Goal: Task Accomplishment & Management: Manage account settings

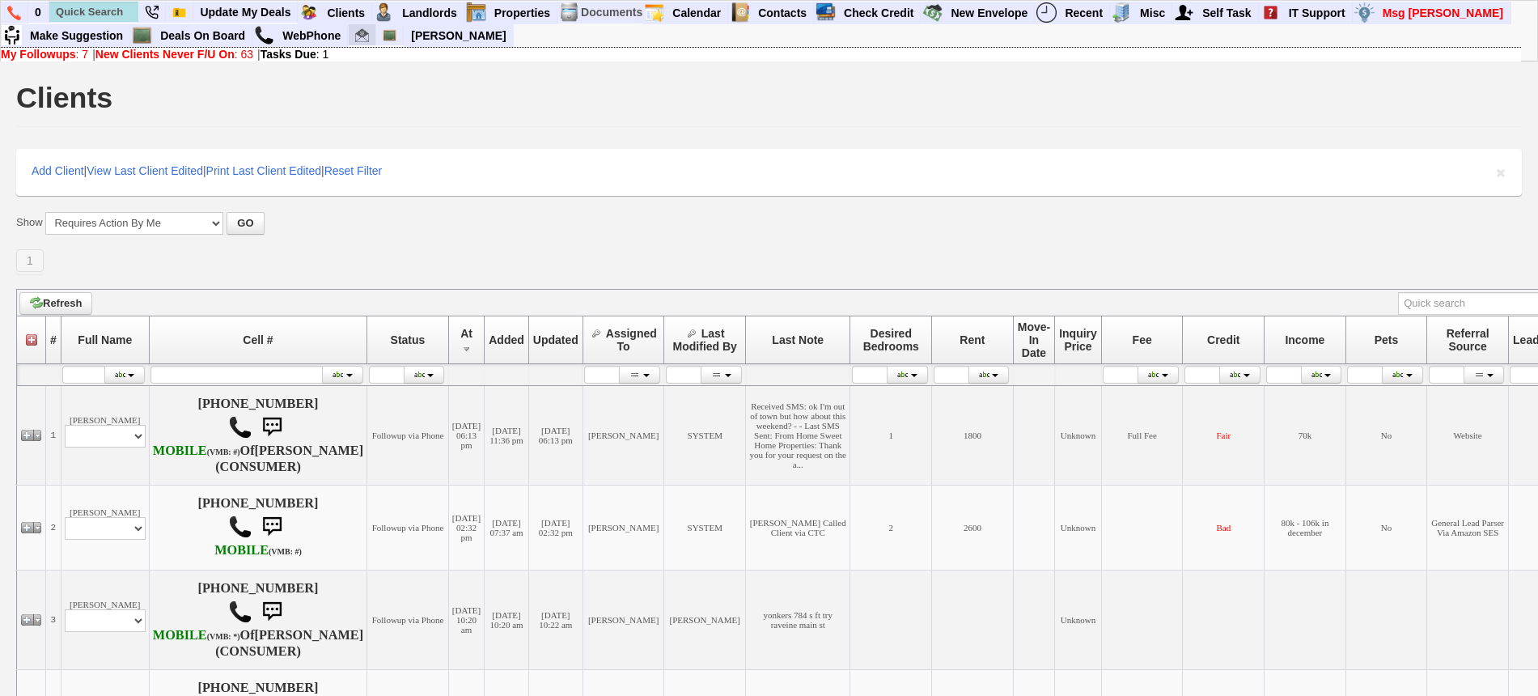
click at [357, 33] on img at bounding box center [362, 35] width 14 height 14
click at [108, 2] on input "text" at bounding box center [93, 12] width 89 height 20
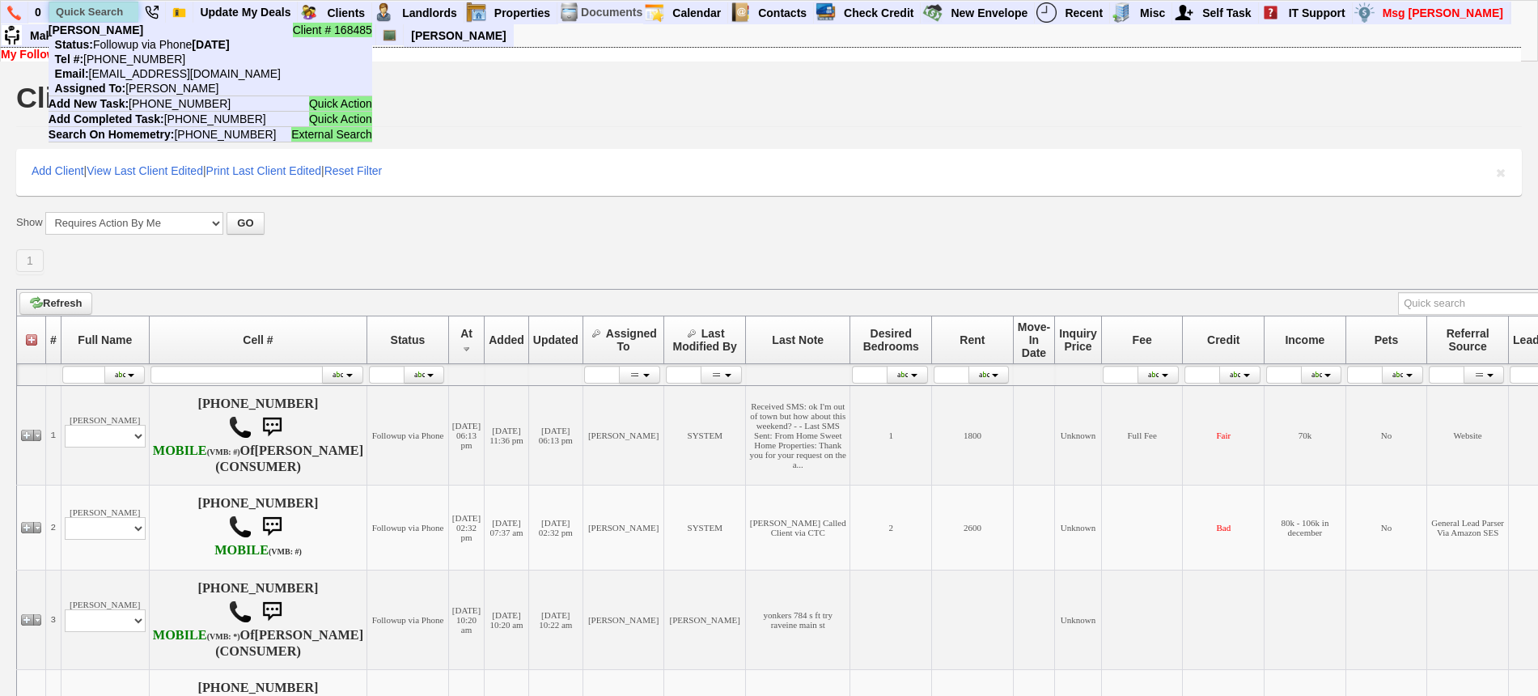
paste input "914) 643-1163"
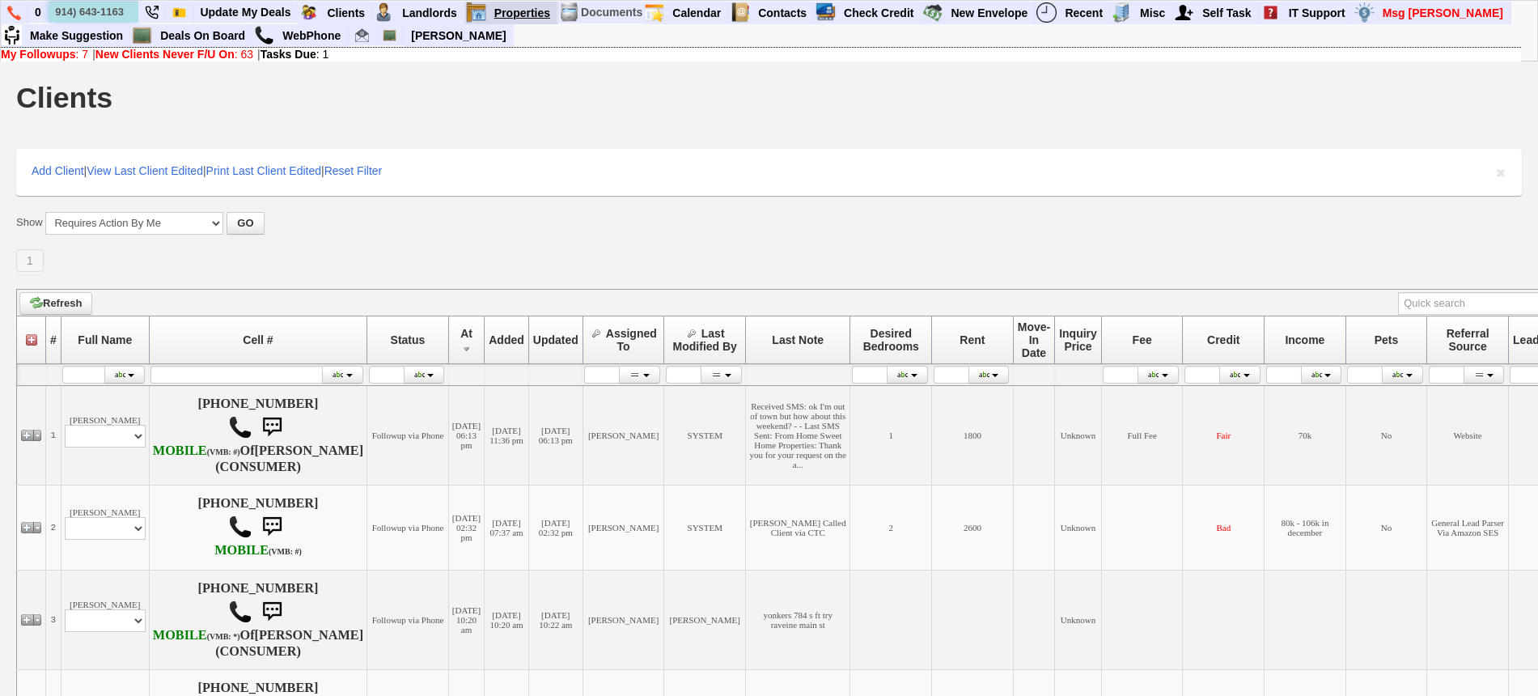
type input "914) 643-1163"
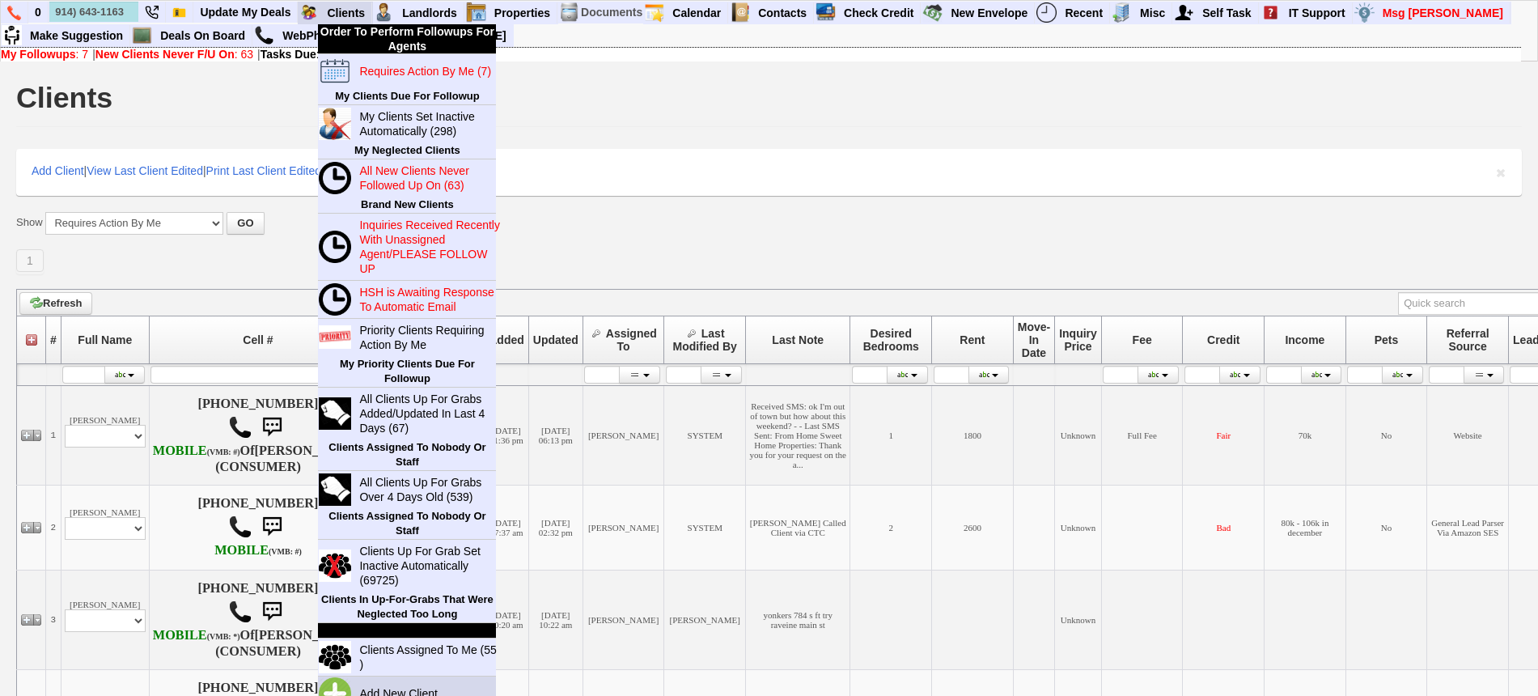
click at [426, 685] on link "Add New Client" at bounding box center [405, 693] width 104 height 21
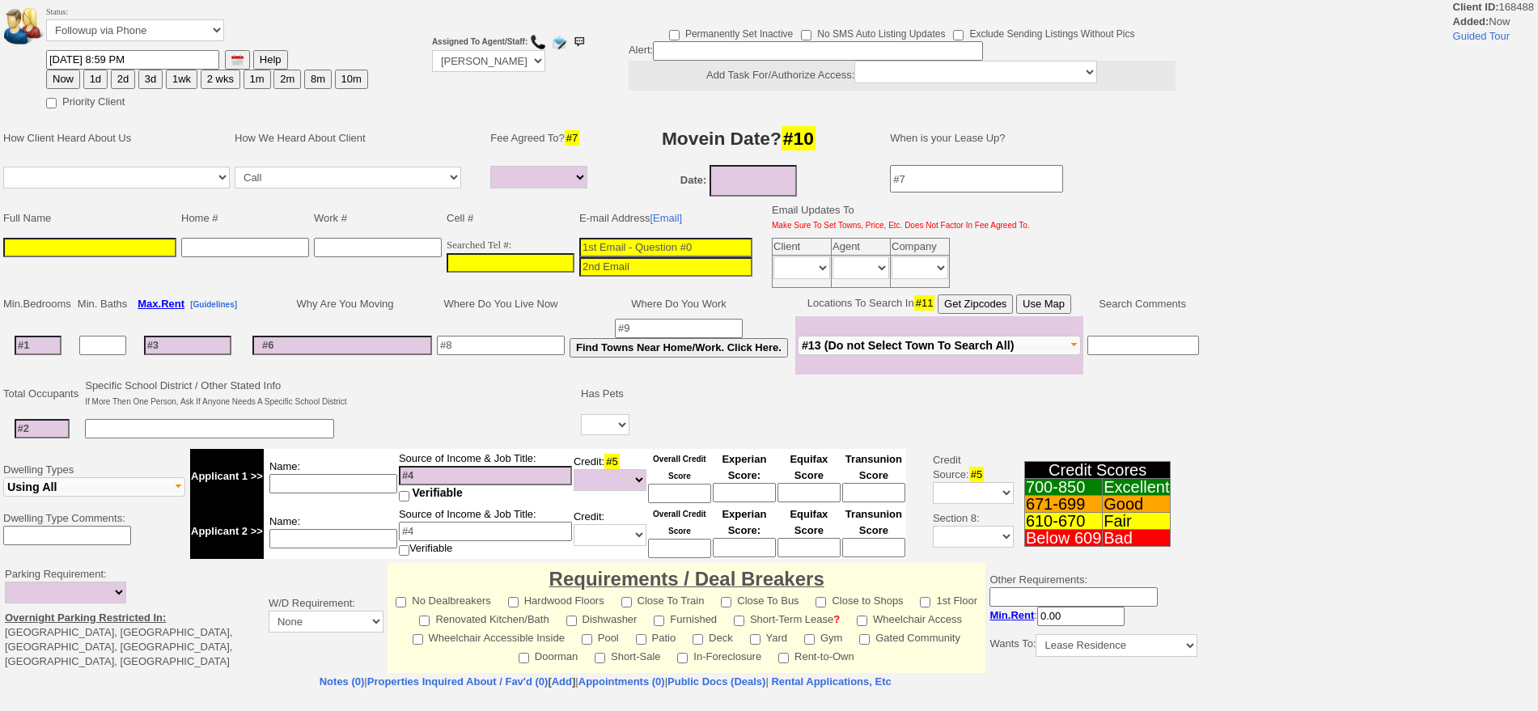
select select
click at [493, 261] on input "___-___-____" at bounding box center [511, 262] width 128 height 19
paste input "914-643-1163"
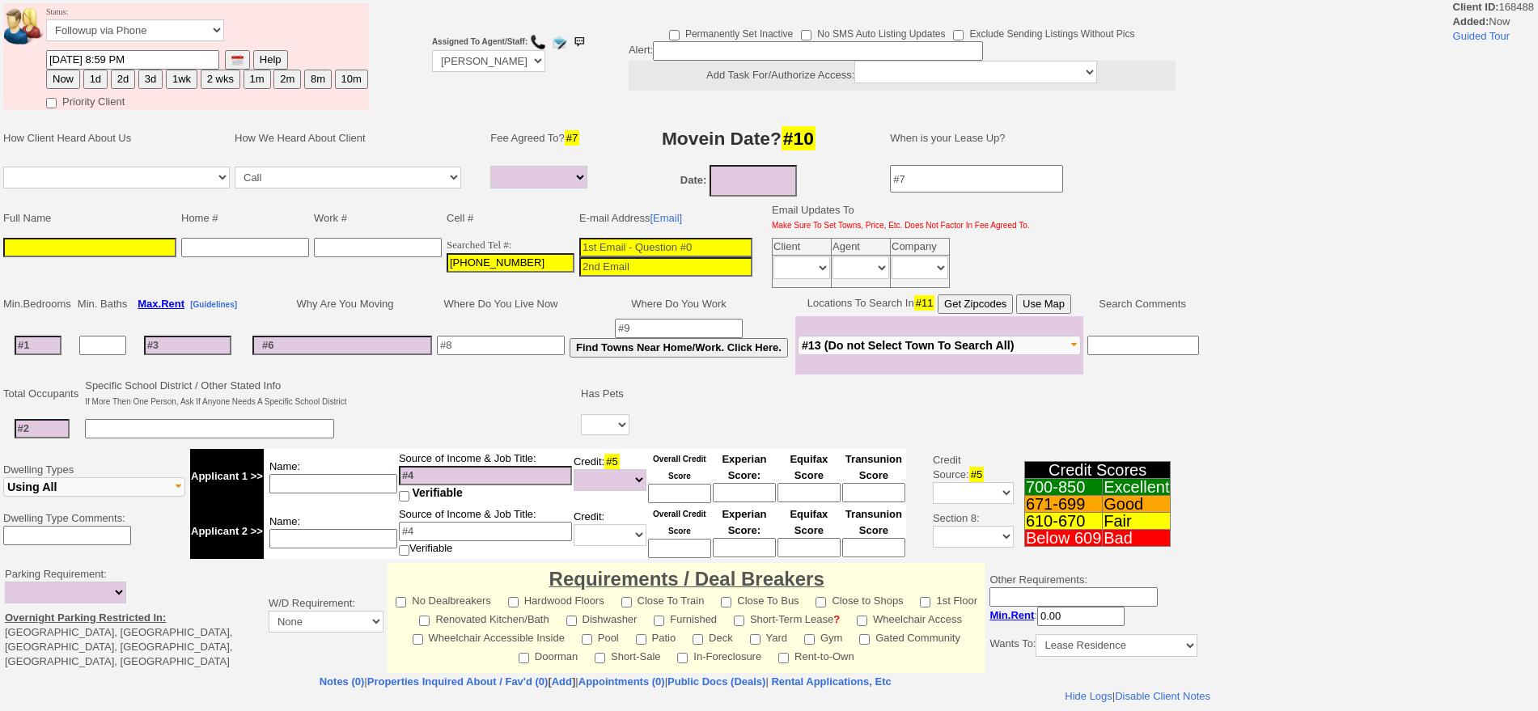
type input "914-643-1163"
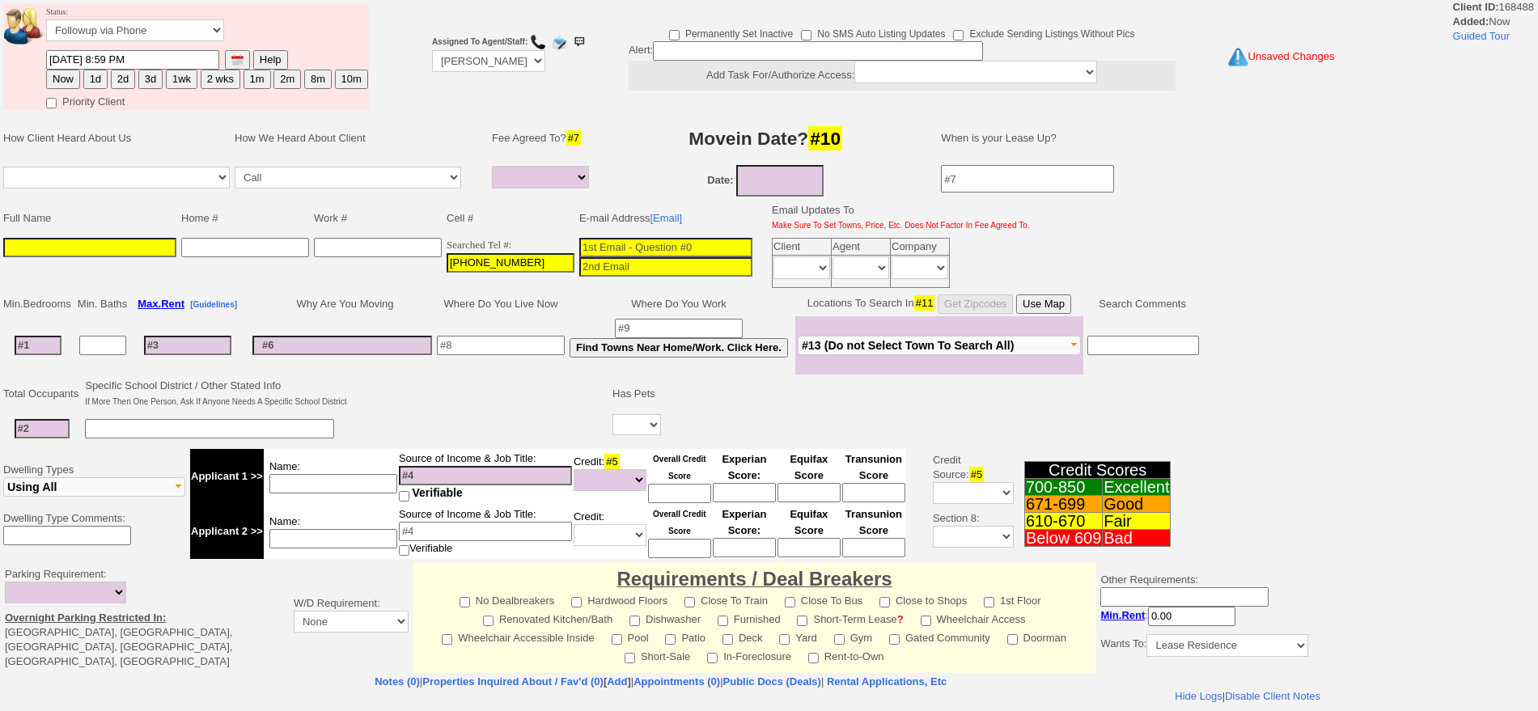
click at [153, 248] on input at bounding box center [89, 247] width 173 height 19
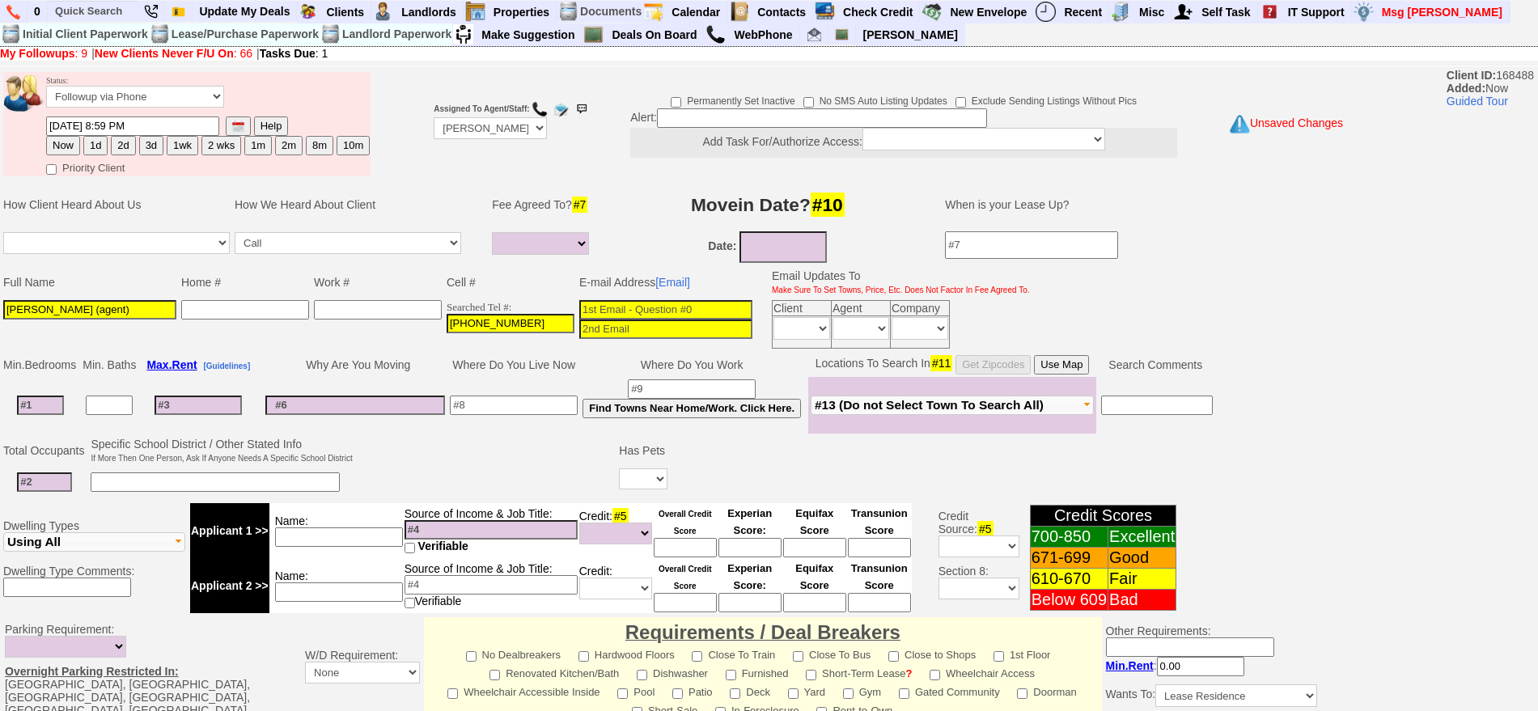
type input "Patricia Brooks (agent)"
click at [450, 108] on b "Assigned To Agent/Staff:" at bounding box center [481, 108] width 95 height 9
drag, startPoint x: 459, startPoint y: 120, endPoint x: 464, endPoint y: 134, distance: 14.6
click at [459, 121] on select "Up-For-Grabs ***** STAFF ***** Bob Bruno 914-419-3579 Cristy Liberto 914-486-10…" at bounding box center [490, 128] width 113 height 22
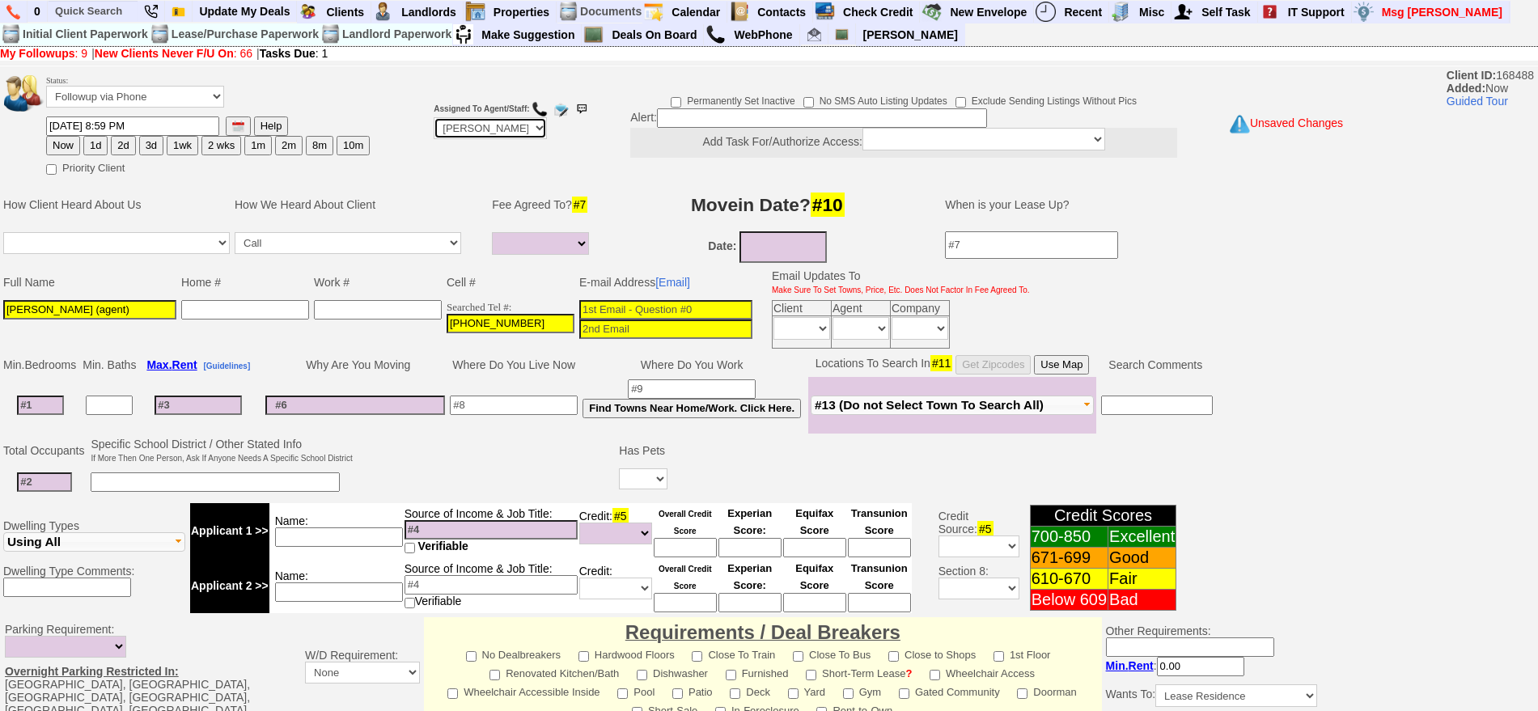
select select "Up-For-Grabs"
click at [434, 117] on select "Up-For-Grabs ***** STAFF ***** Bob Bruno 914-419-3579 Cristy Liberto 914-486-10…" at bounding box center [490, 128] width 113 height 22
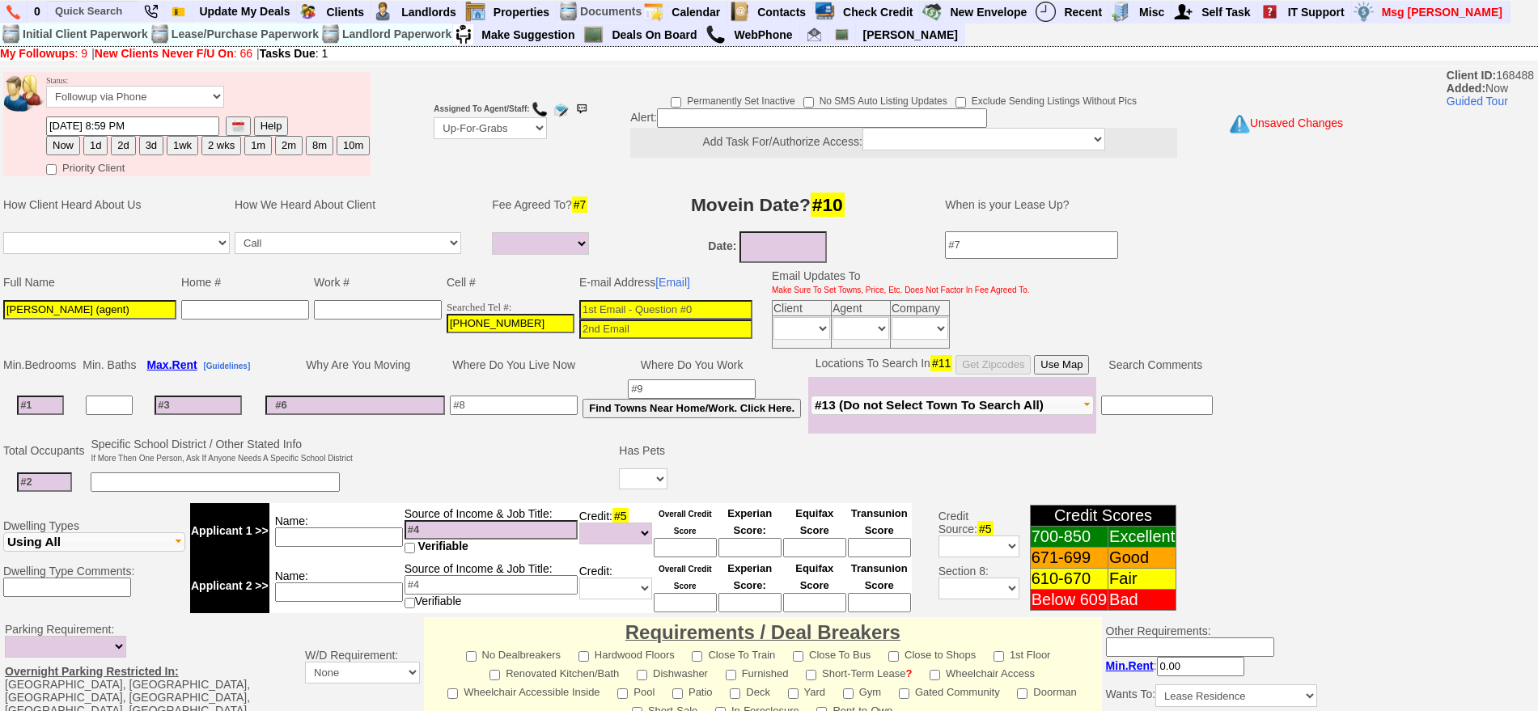
click at [867, 114] on input at bounding box center [822, 117] width 330 height 19
type input "realtor"
click at [98, 146] on button "1d" at bounding box center [95, 145] width 24 height 19
type input "10/14/2025 08:59 PM"
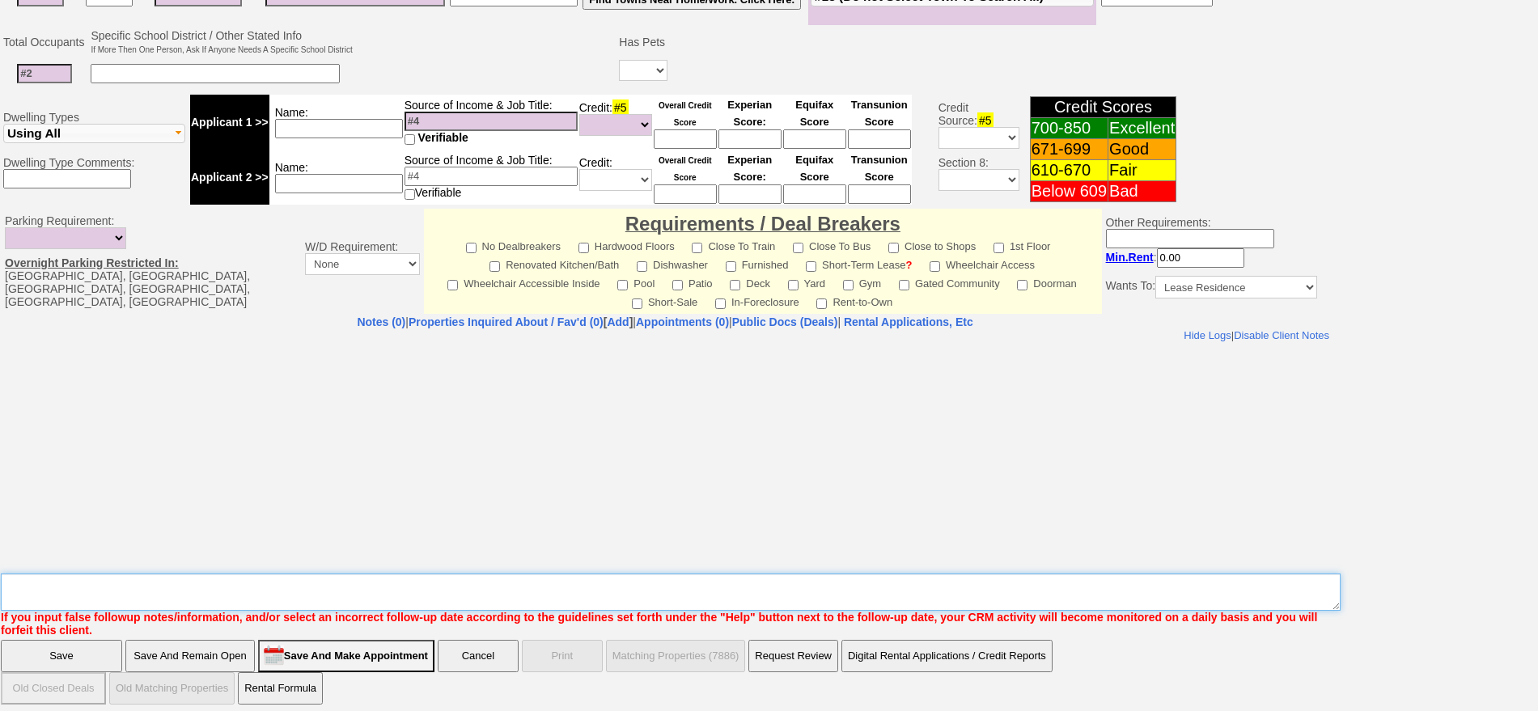
click at [374, 581] on textarea "Insert New Note Here" at bounding box center [671, 592] width 1340 height 37
type textarea "f"
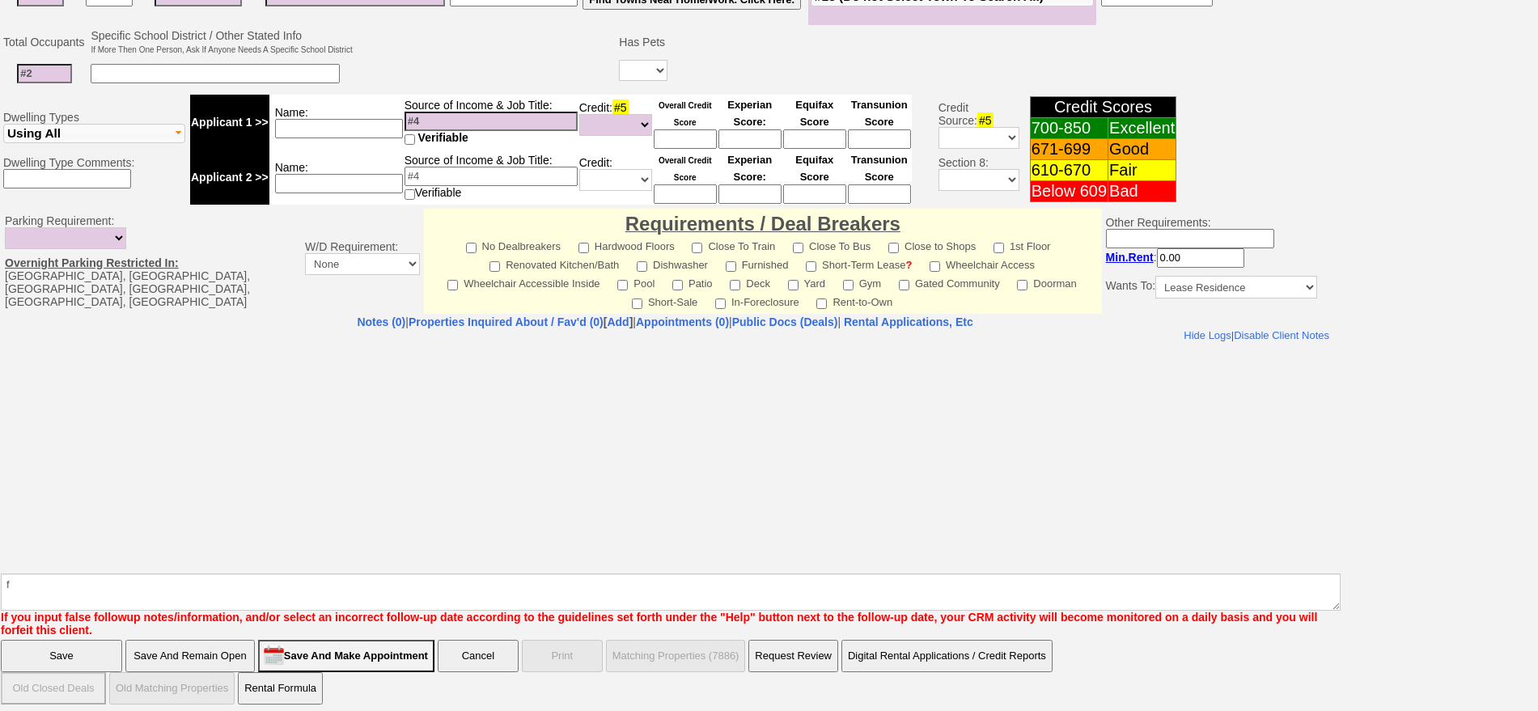
click input "Save" at bounding box center [61, 656] width 121 height 32
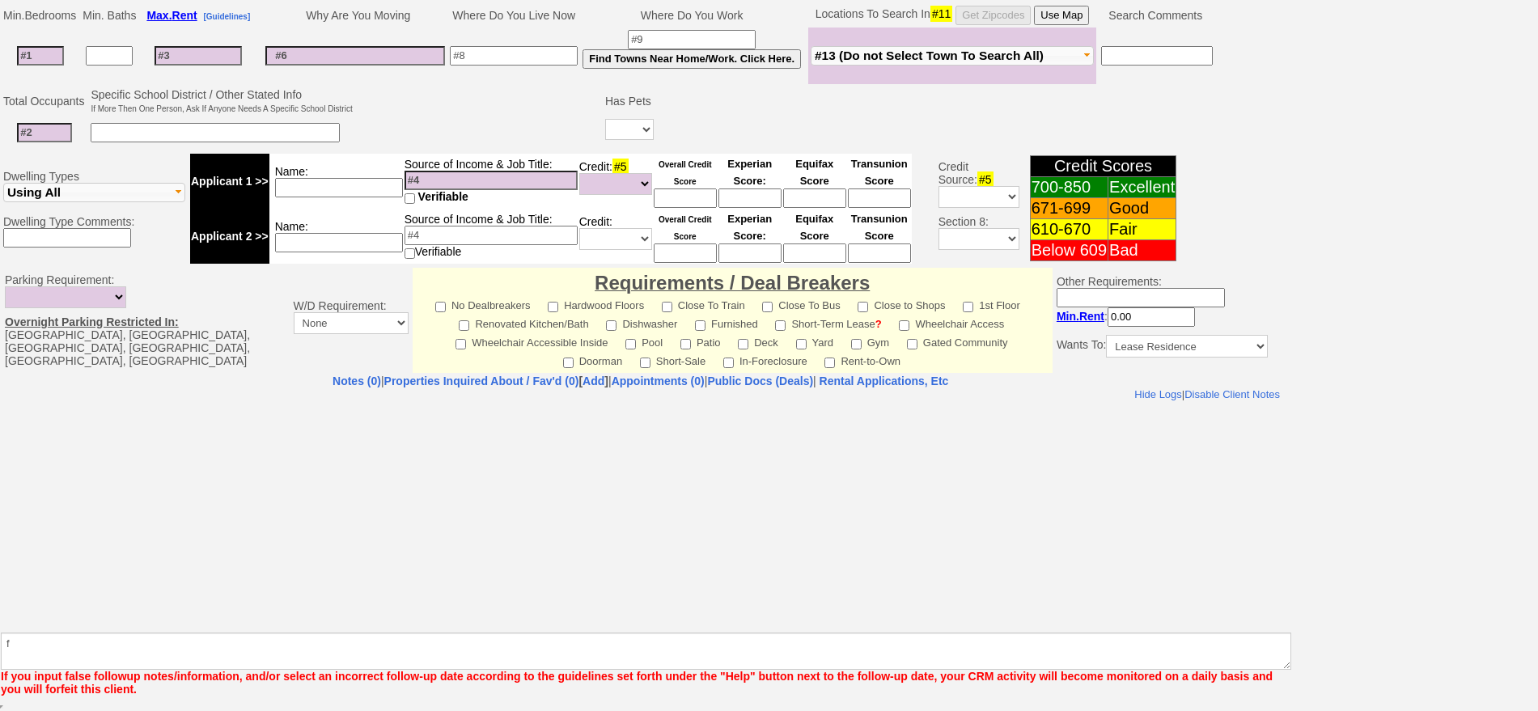
scroll to position [350, 0]
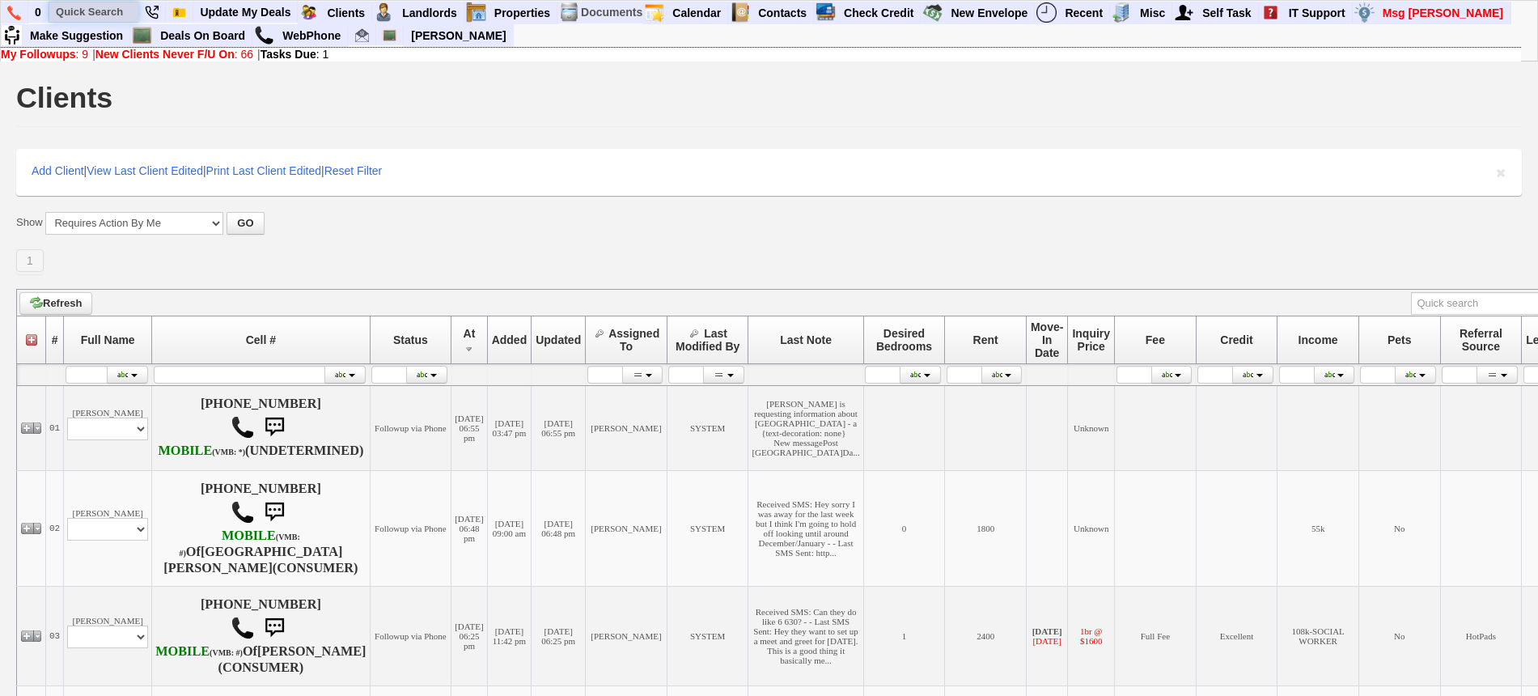
paste input "[PHONE_NUMBER]"
click at [103, 7] on input "text" at bounding box center [93, 12] width 89 height 20
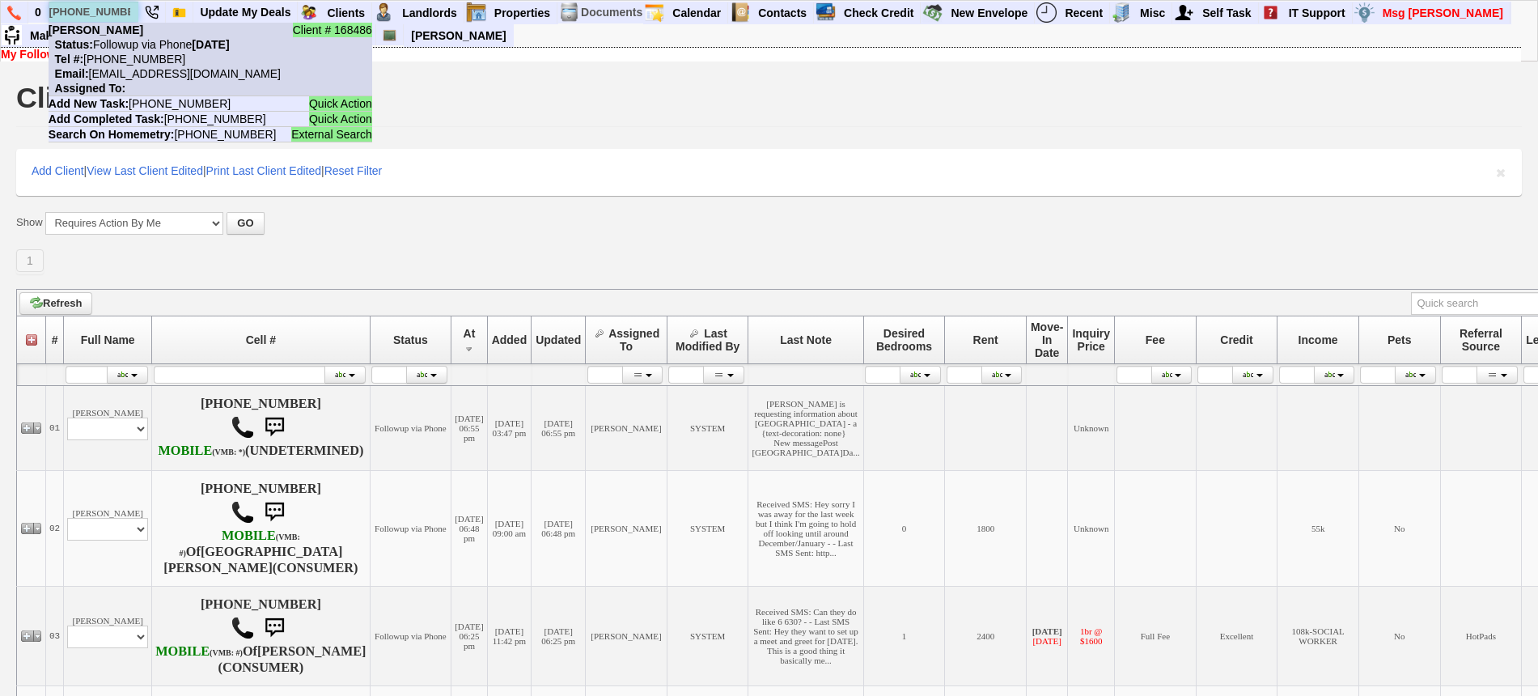
type input "[PHONE_NUMBER]"
click at [134, 36] on li "Client # 168486 Daniel Villamor Status: Followup via Phone Monday, October 13th…" at bounding box center [211, 60] width 324 height 74
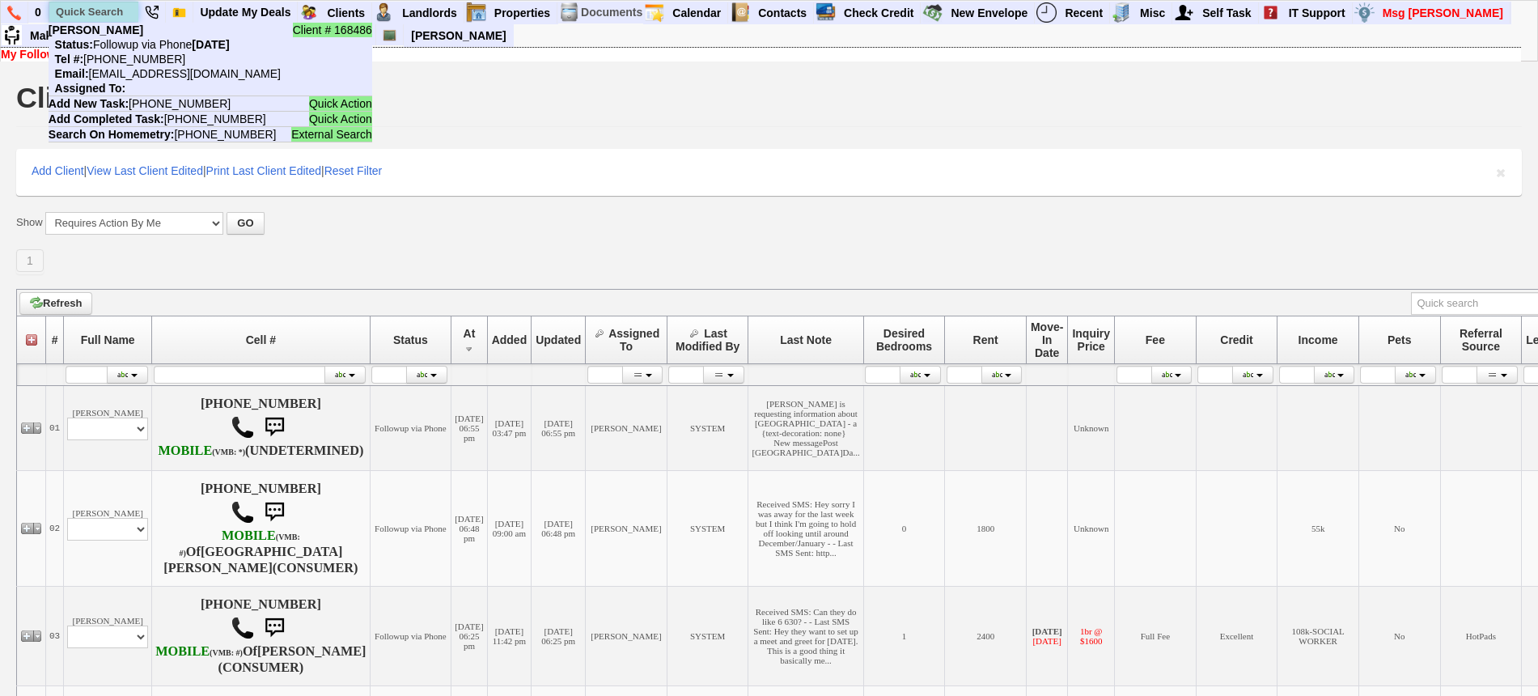
click at [96, 2] on input "text" at bounding box center [93, 12] width 89 height 20
paste input "914-758-3332"
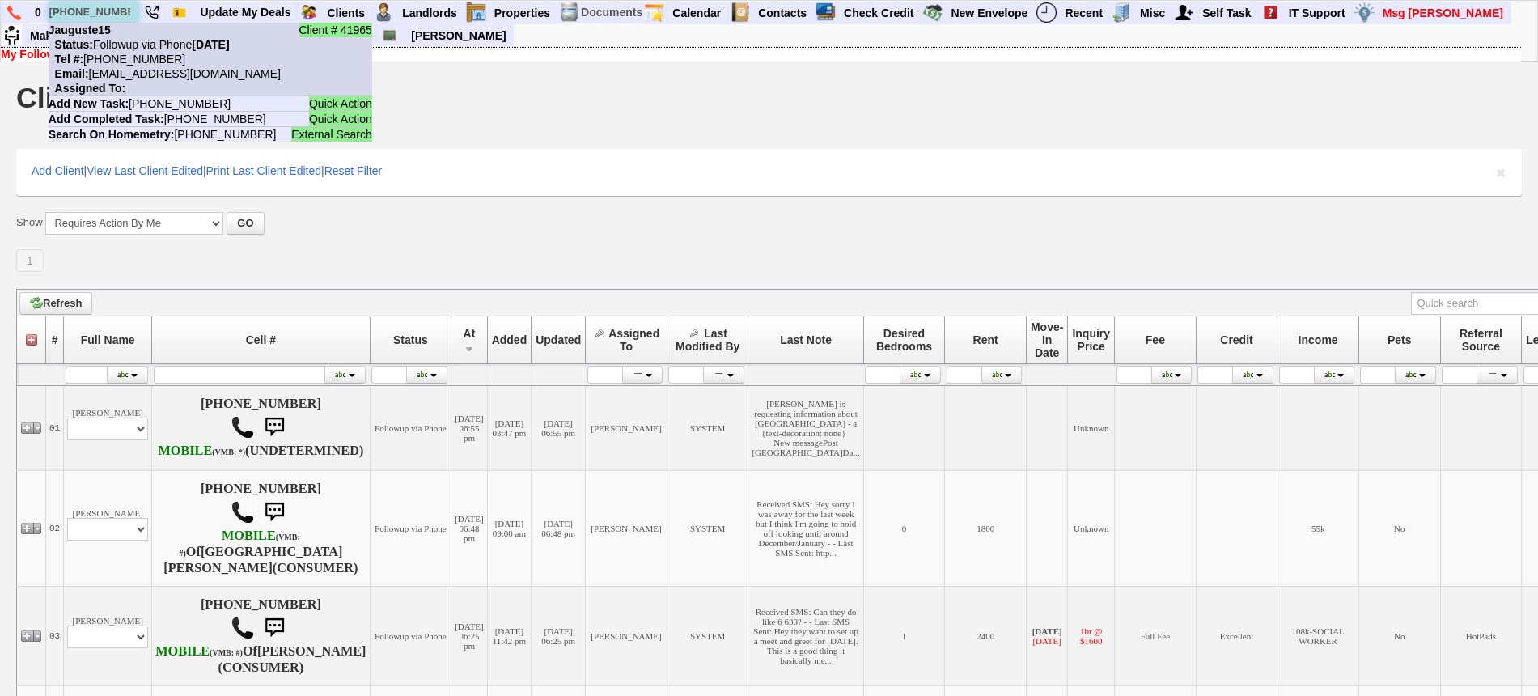
type input "914-758-3332"
click at [146, 41] on nobr "Status: Followup via Phone Monday, October 13th, 2025" at bounding box center [139, 44] width 181 height 13
click at [116, 28] on li "Client # 41965 Jauguste15 Status: Followup via Phone Monday, October 13th, 2025…" at bounding box center [211, 60] width 324 height 74
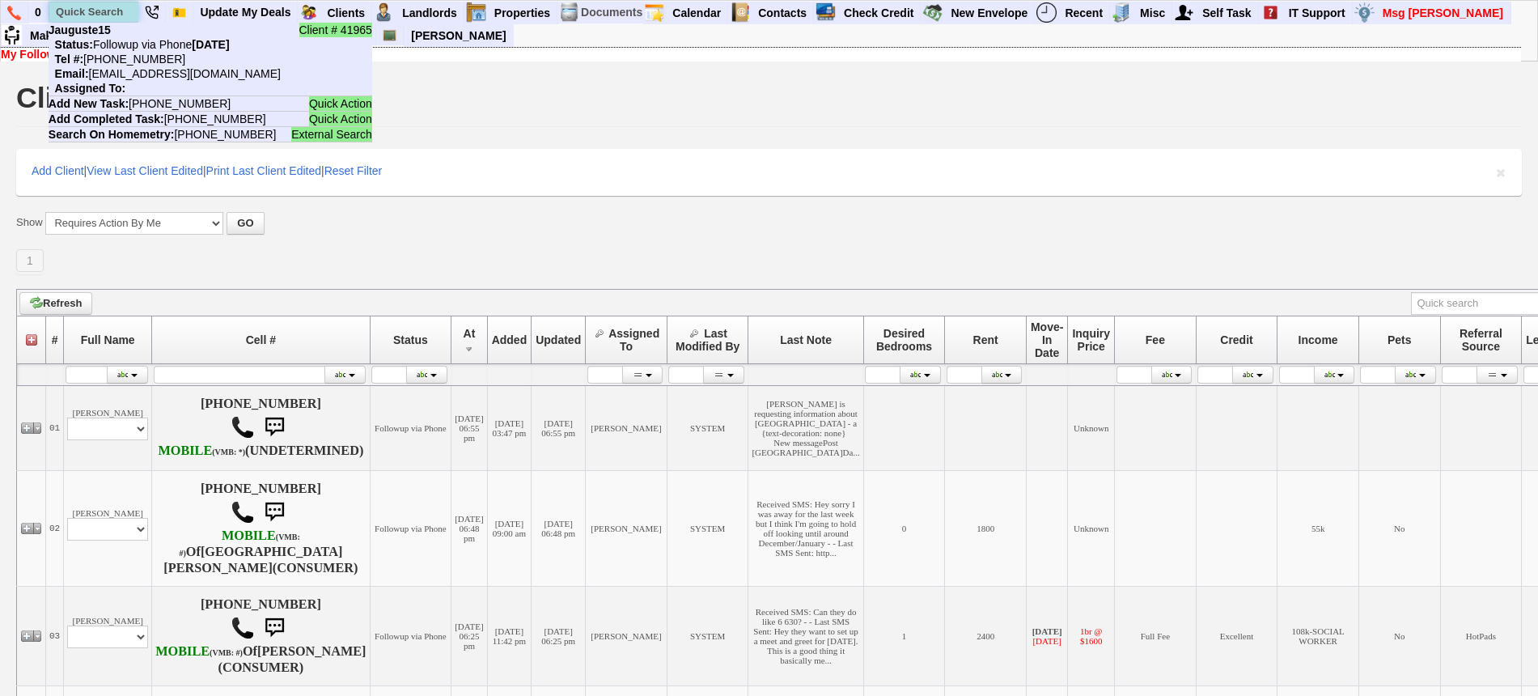
click at [82, 8] on input "text" at bounding box center [93, 12] width 89 height 20
paste input "813-444-3843"
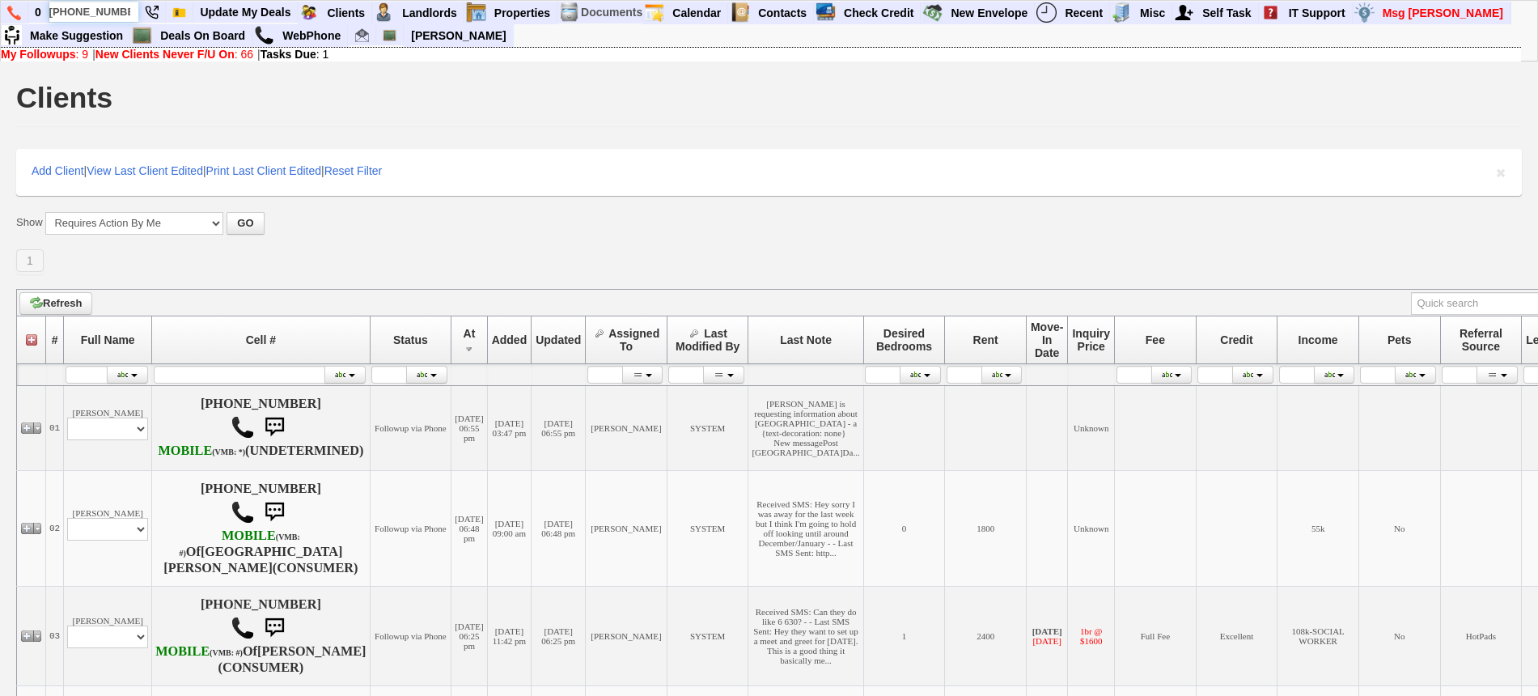
type input "813-444-3843"
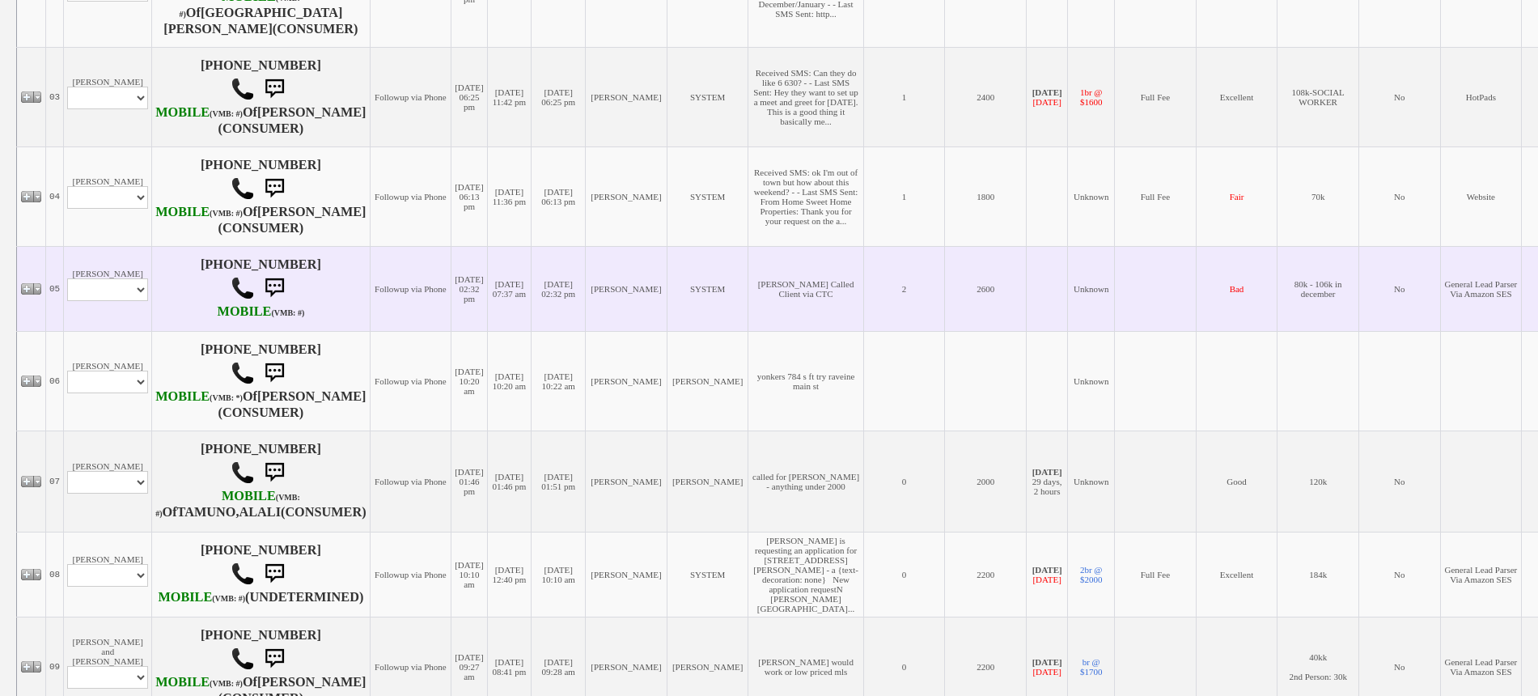
scroll to position [506, 0]
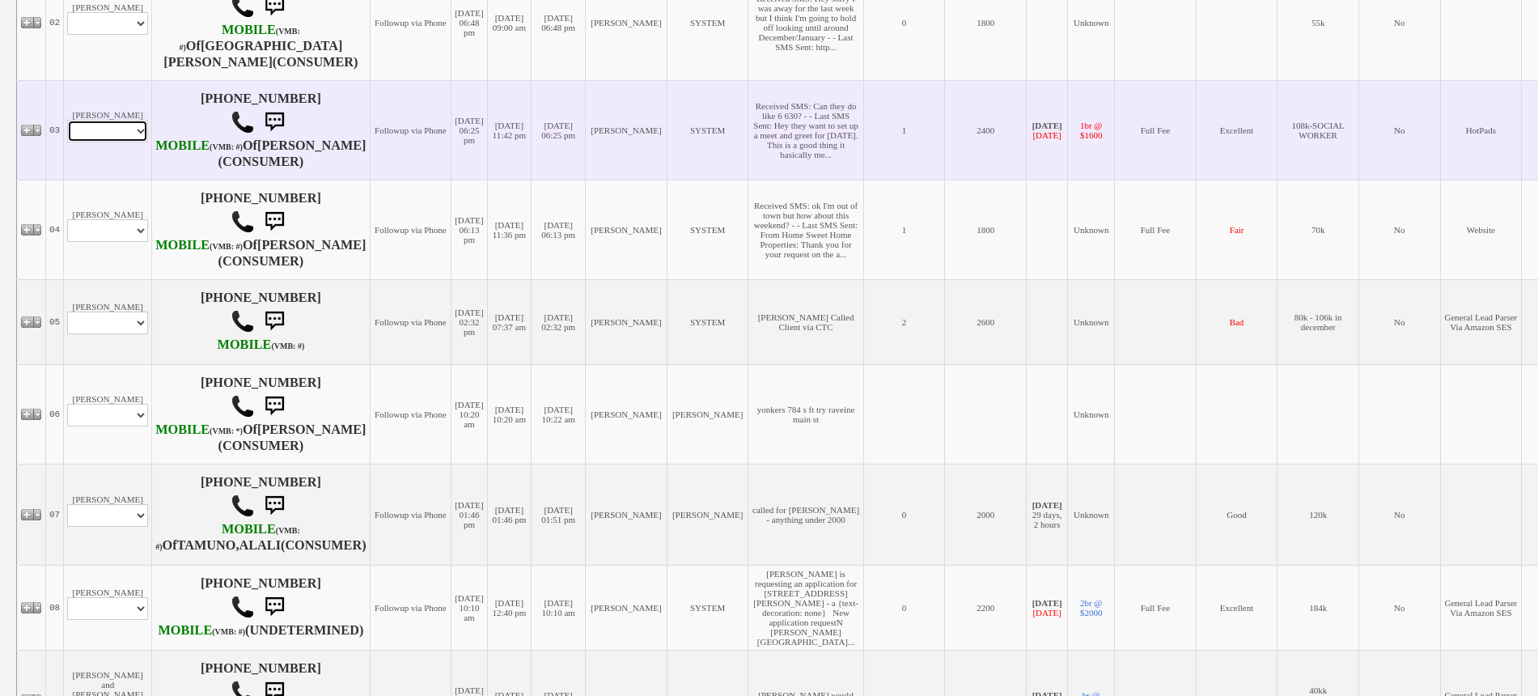
click at [117, 142] on select "Profile Edit Print Email Externally (Will Not Be Tracked In CRM) Closed Deals" at bounding box center [107, 131] width 81 height 23
select select "ChangeURL,/crm/custom/edit_client_form.php?redirect=%2Fcrm%2Fclients.php&id=225…"
click at [67, 142] on select "Profile Edit Print Email Externally (Will Not Be Tracked In CRM) Closed Deals" at bounding box center [107, 131] width 81 height 23
select select
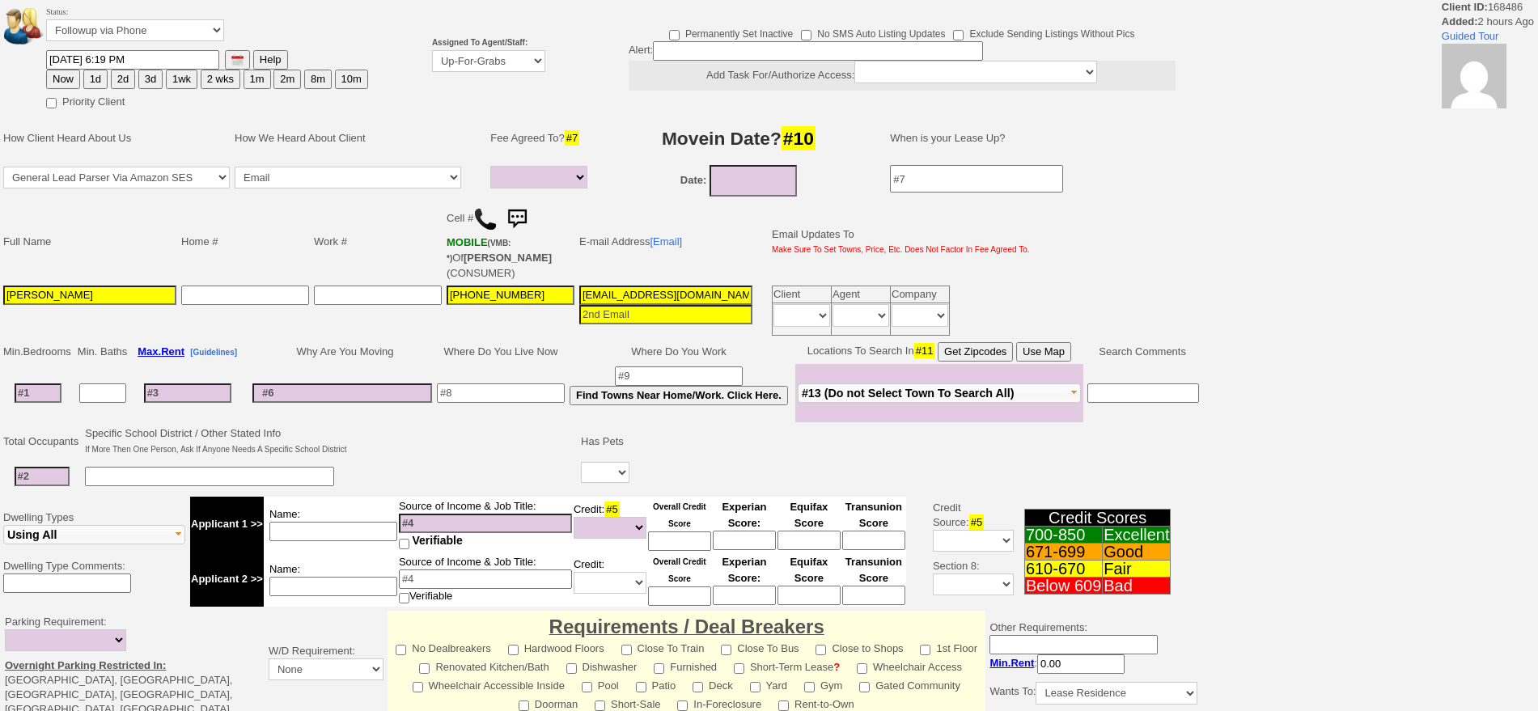
select select
click at [100, 77] on button "1d" at bounding box center [95, 79] width 24 height 19
type input "[DATE] 09:01 PM"
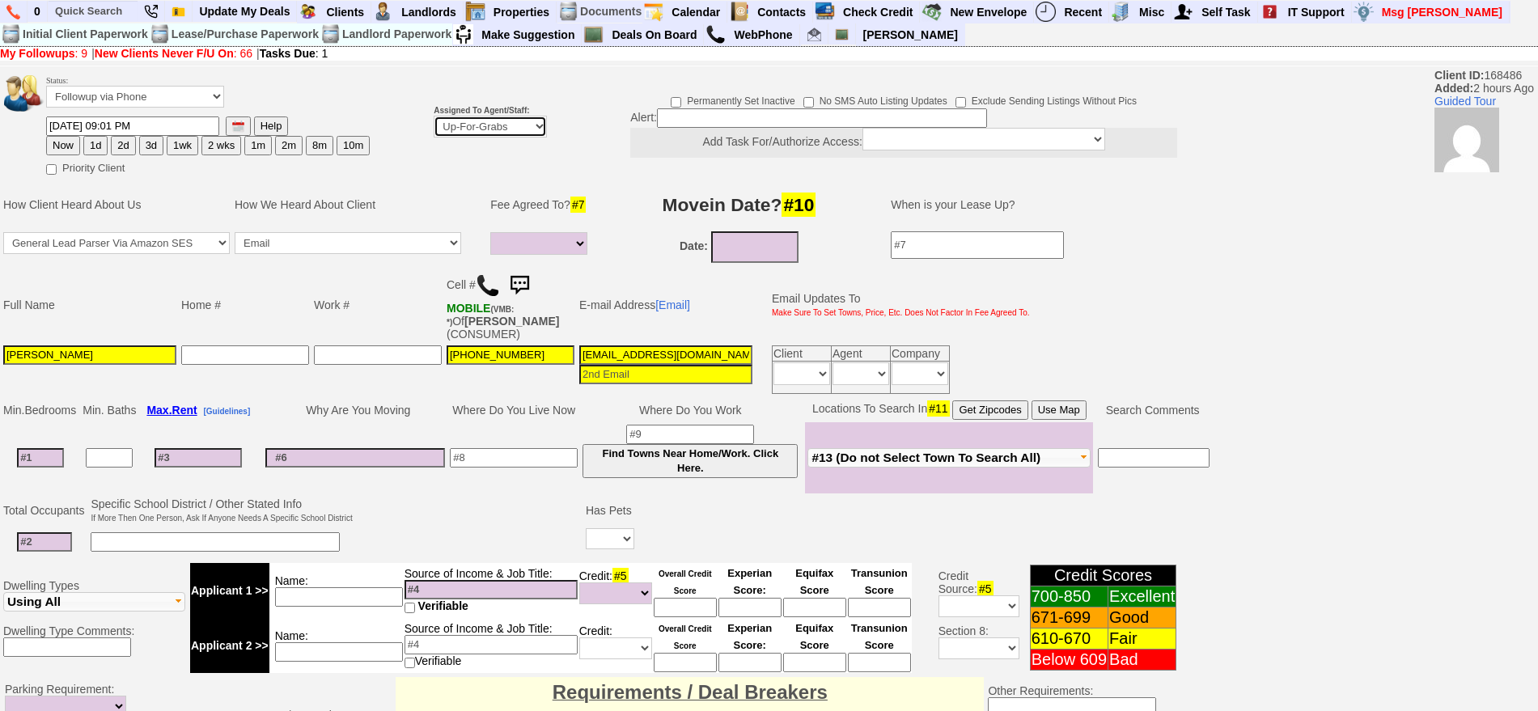
click at [487, 118] on select "Up-For-Grabs ***** STAFF ***** [PERSON_NAME] [PHONE_NUMBER] [PERSON_NAME] [PHON…" at bounding box center [490, 127] width 113 height 22
select select "148"
click at [434, 116] on select "Up-For-Grabs ***** STAFF ***** Bob Bruno 914-419-3579 Cristy Liberto 914-486-10…" at bounding box center [490, 127] width 113 height 22
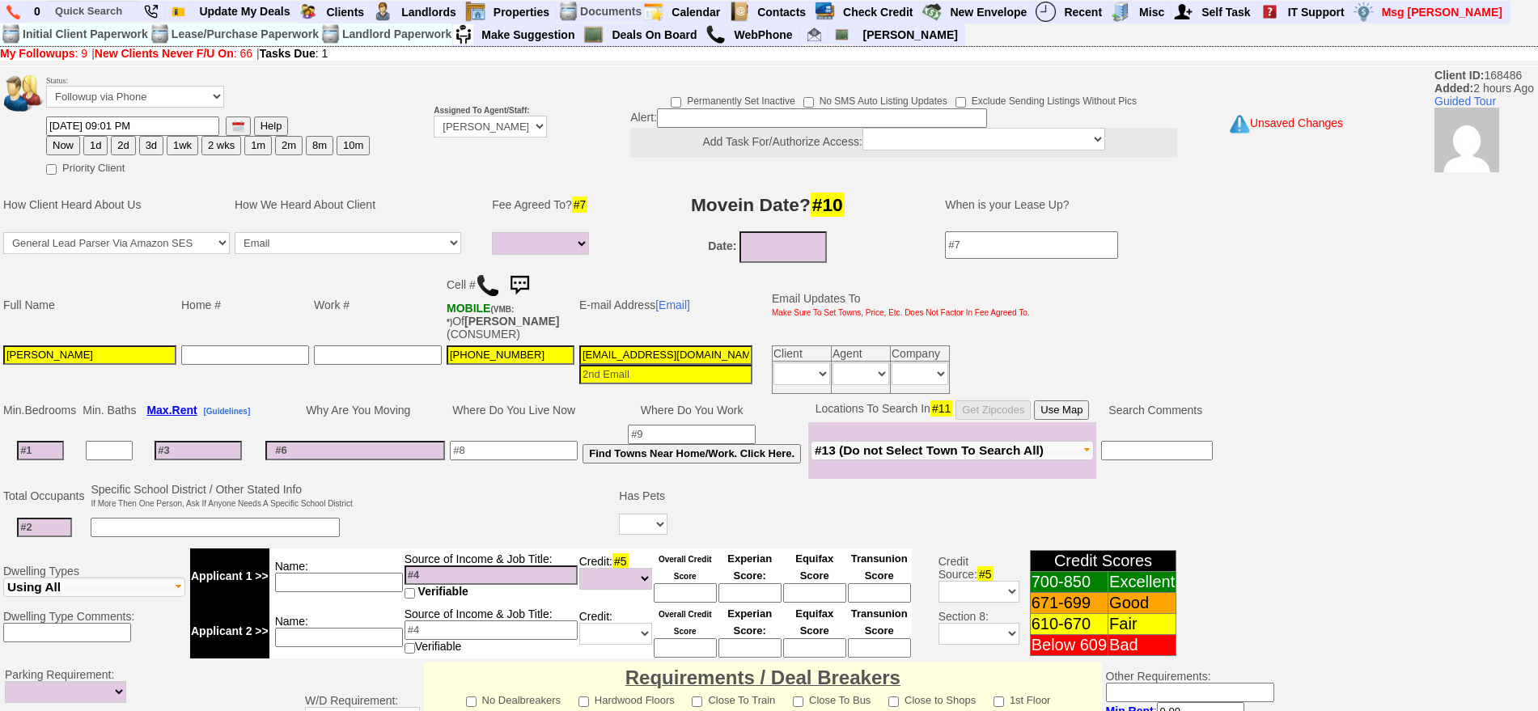
click at [90, 138] on button "1d" at bounding box center [95, 145] width 24 height 19
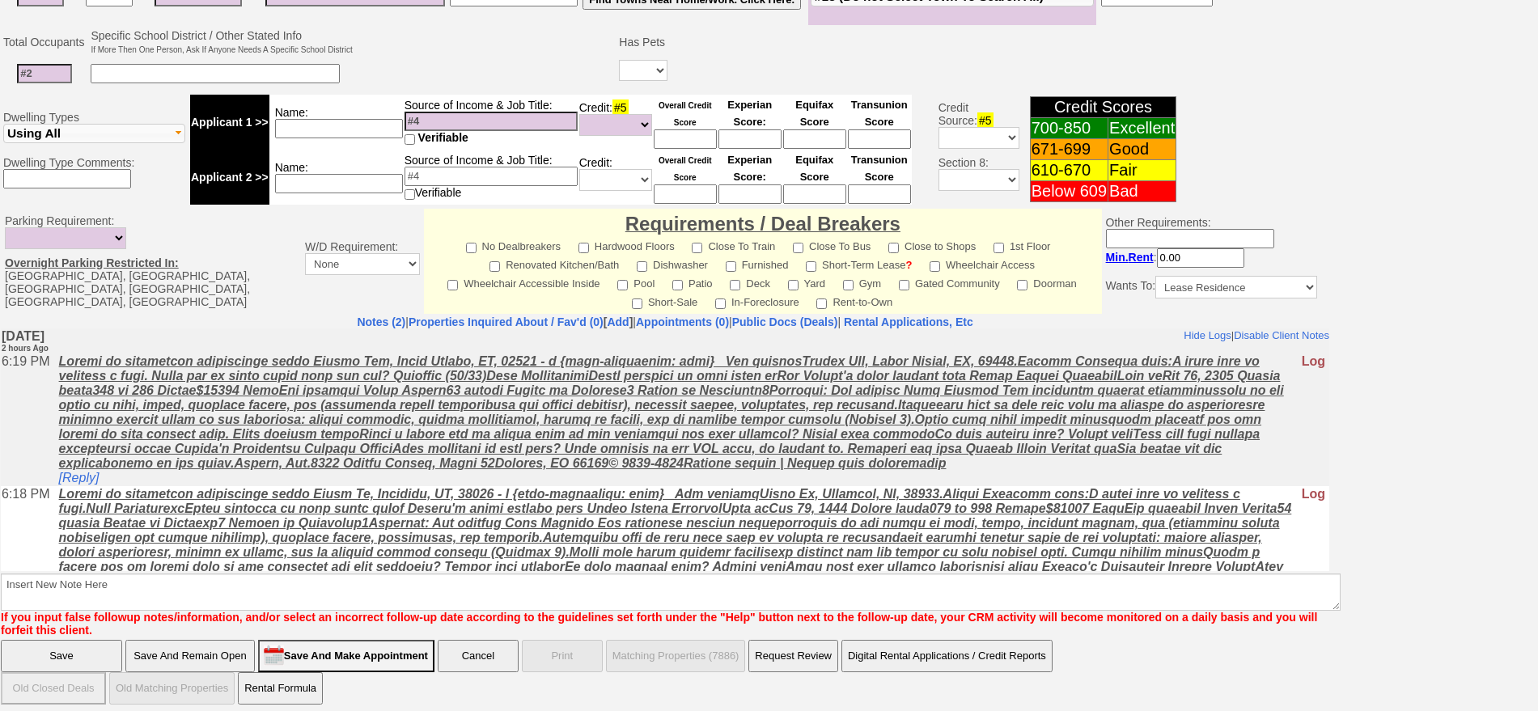
drag, startPoint x: 1553, startPoint y: 199, endPoint x: 1007, endPoint y: 201, distance: 545.4
drag, startPoint x: 705, startPoint y: 235, endPoint x: 715, endPoint y: 588, distance: 352.9
click at [723, 611] on font "If you input false followup notes/information, and/or select an incorrect follo…" at bounding box center [659, 624] width 1316 height 26
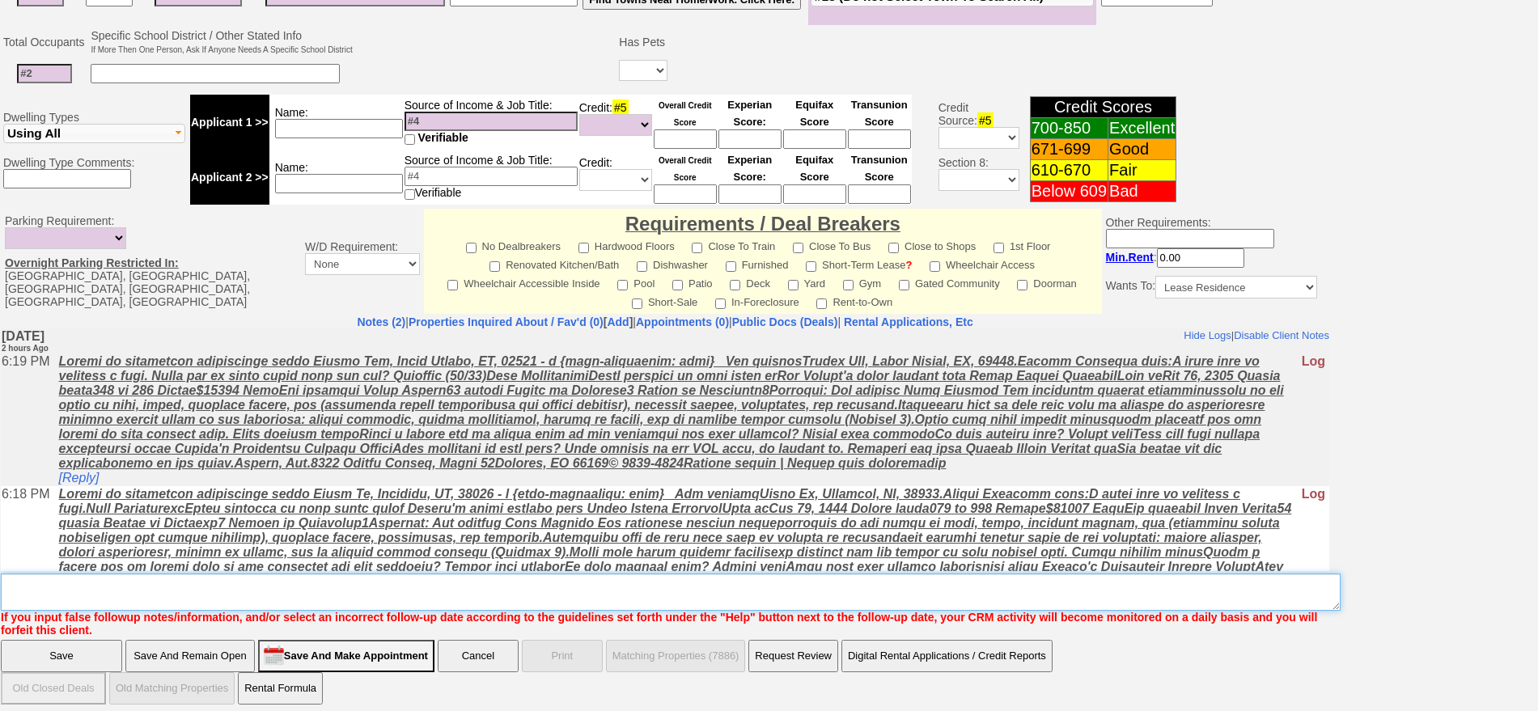
click at [714, 583] on textarea "Insert New Note Here" at bounding box center [671, 592] width 1340 height 37
type textarea "f"
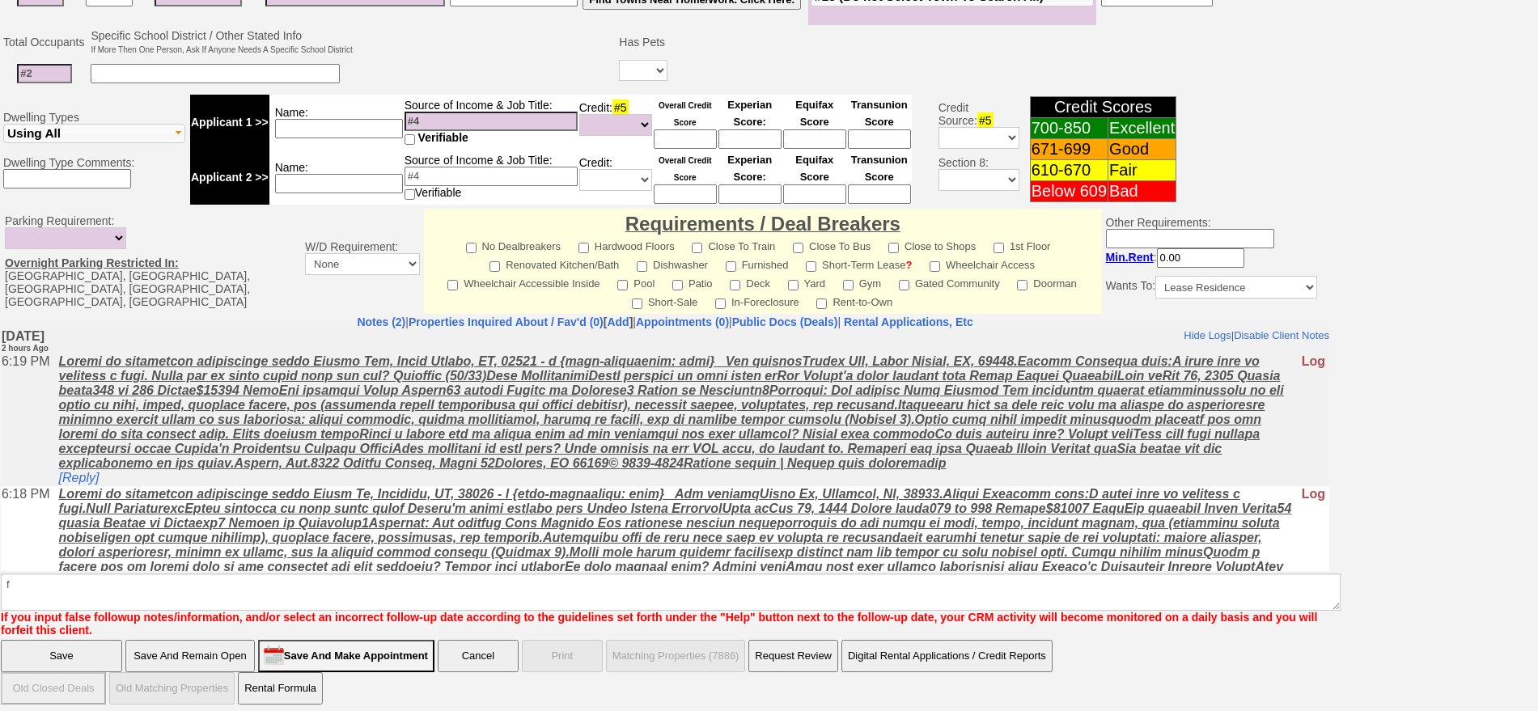
click input "Save" at bounding box center [61, 656] width 121 height 32
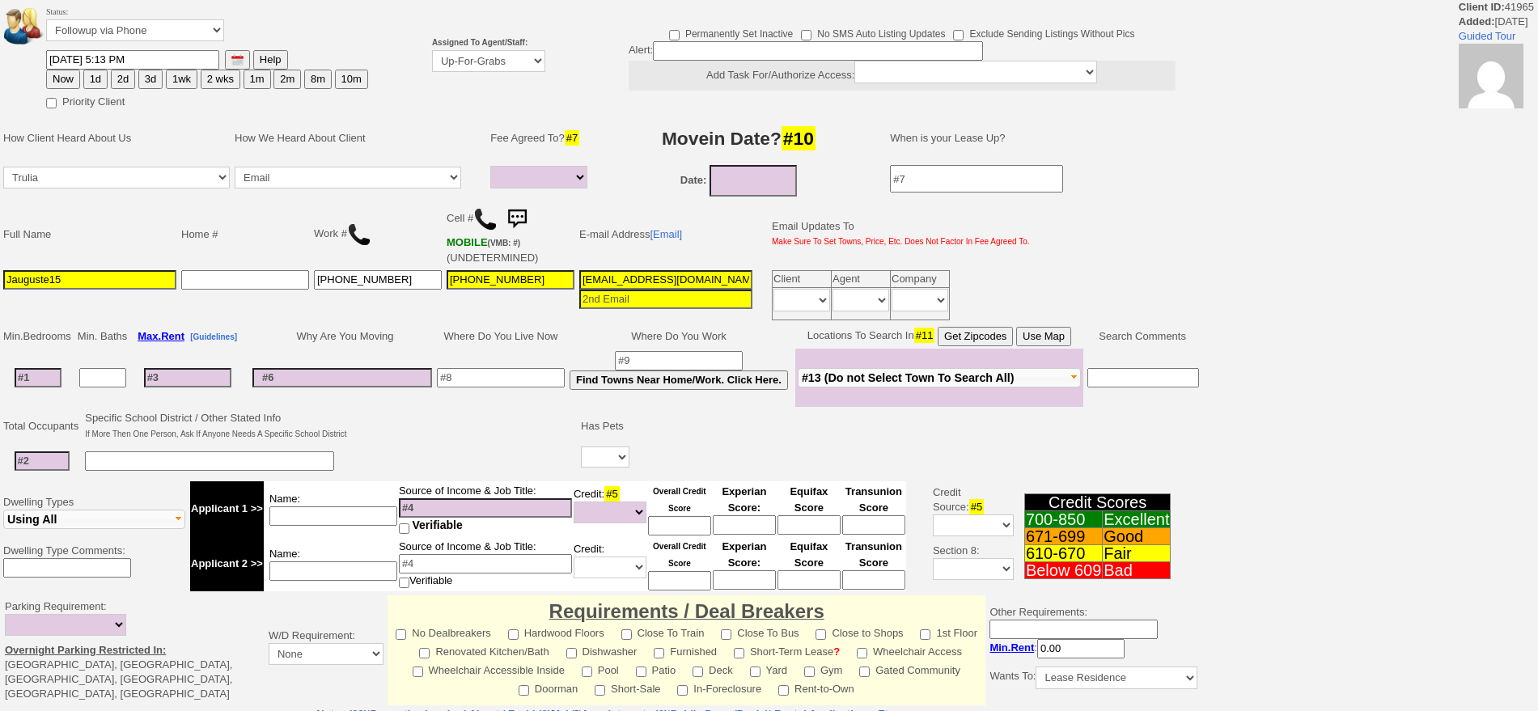
select select
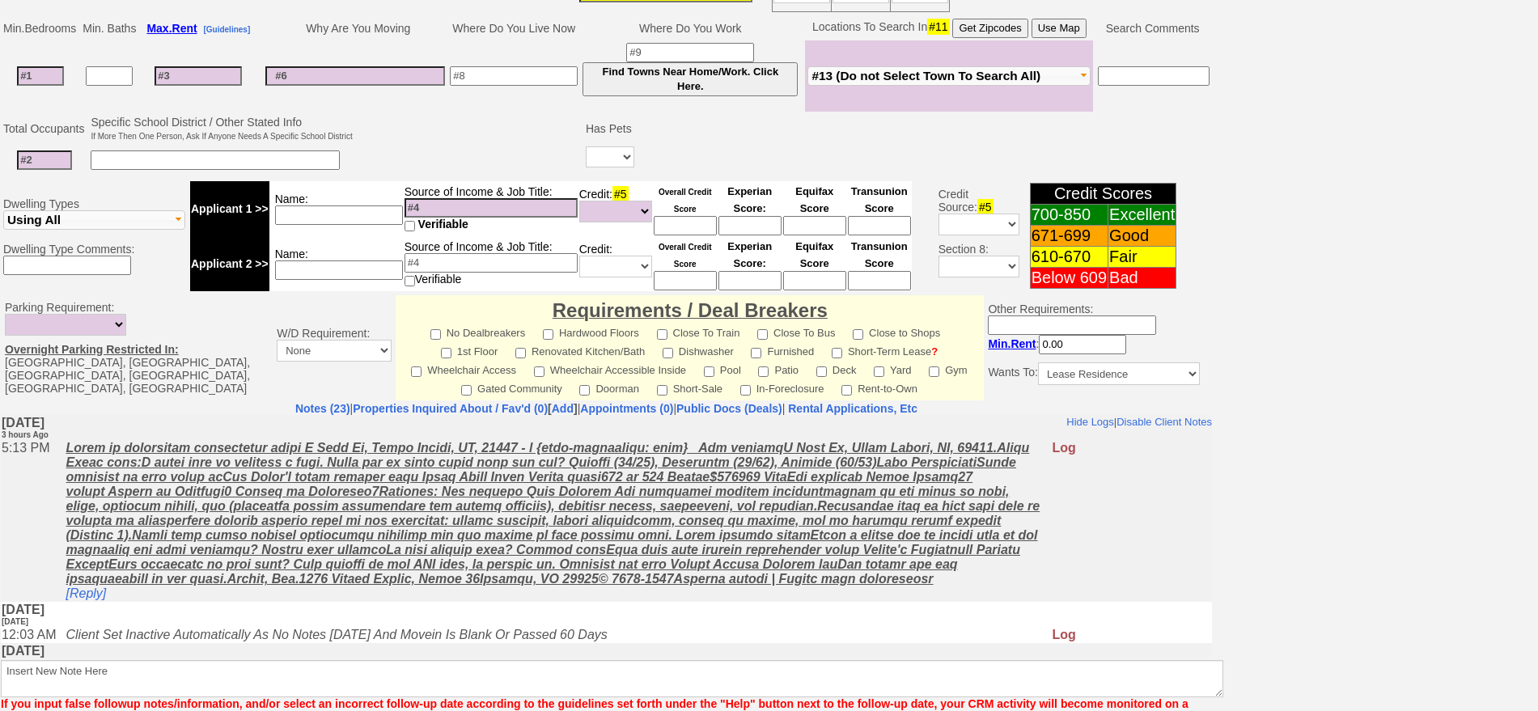
scroll to position [58, 0]
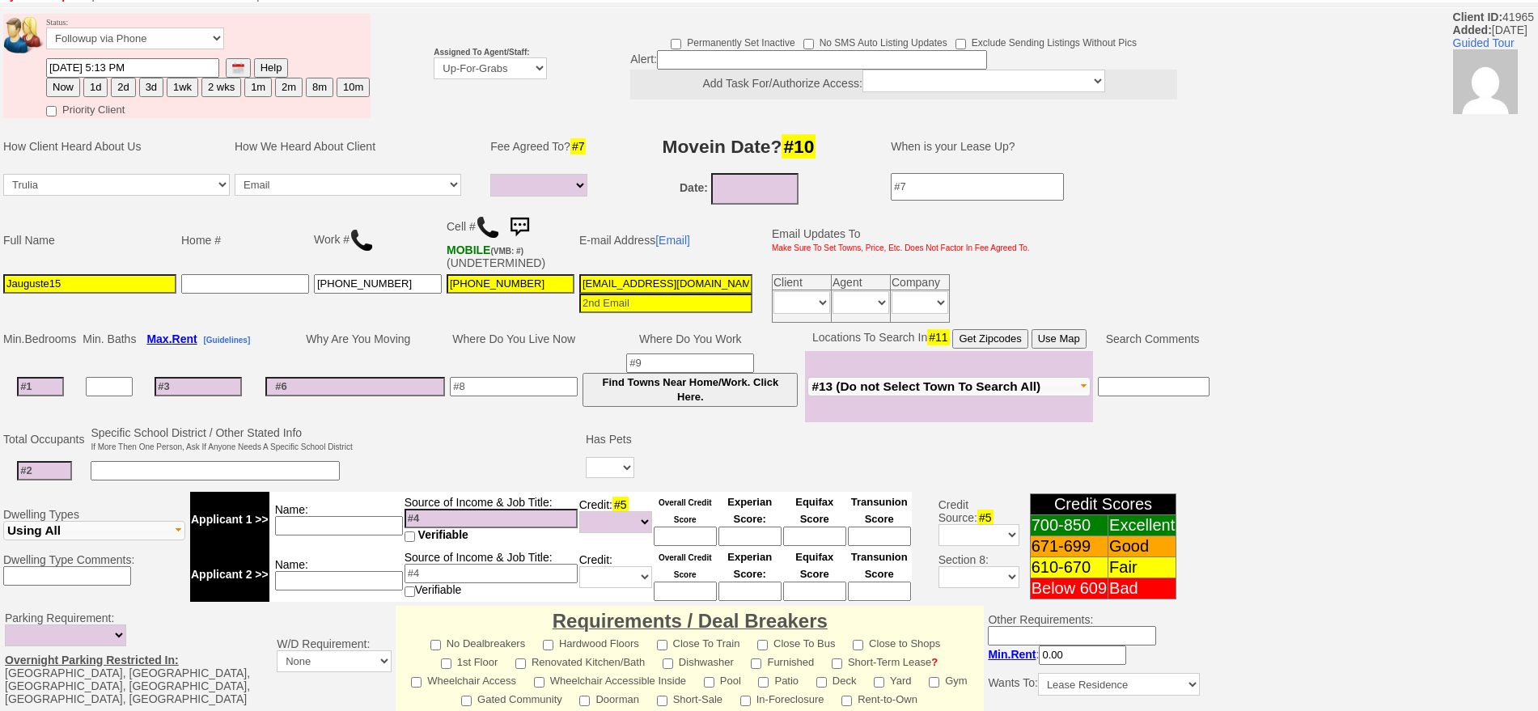
drag, startPoint x: 17, startPoint y: 285, endPoint x: 151, endPoint y: 275, distance: 134.7
click at [147, 277] on input "Jauguste15" at bounding box center [89, 283] width 173 height 19
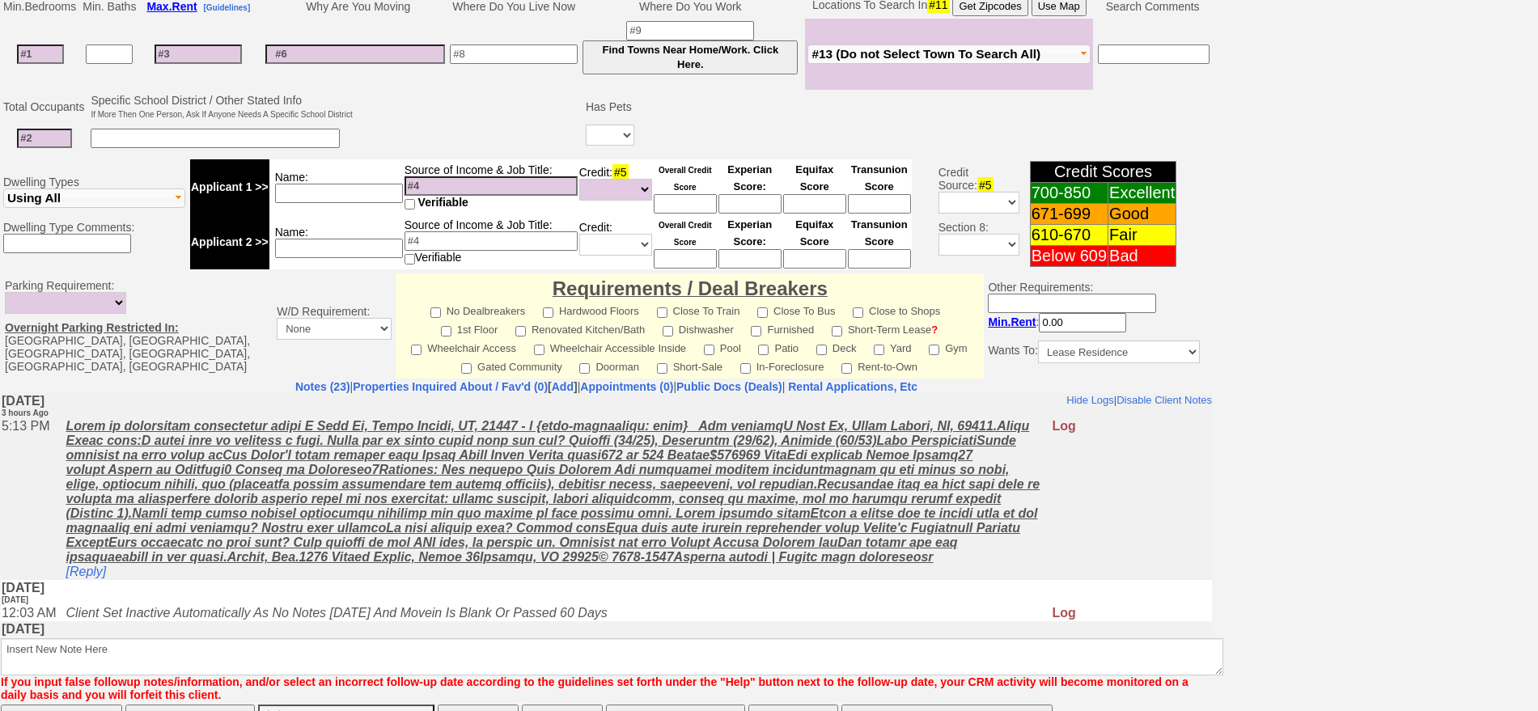
scroll to position [463, 0]
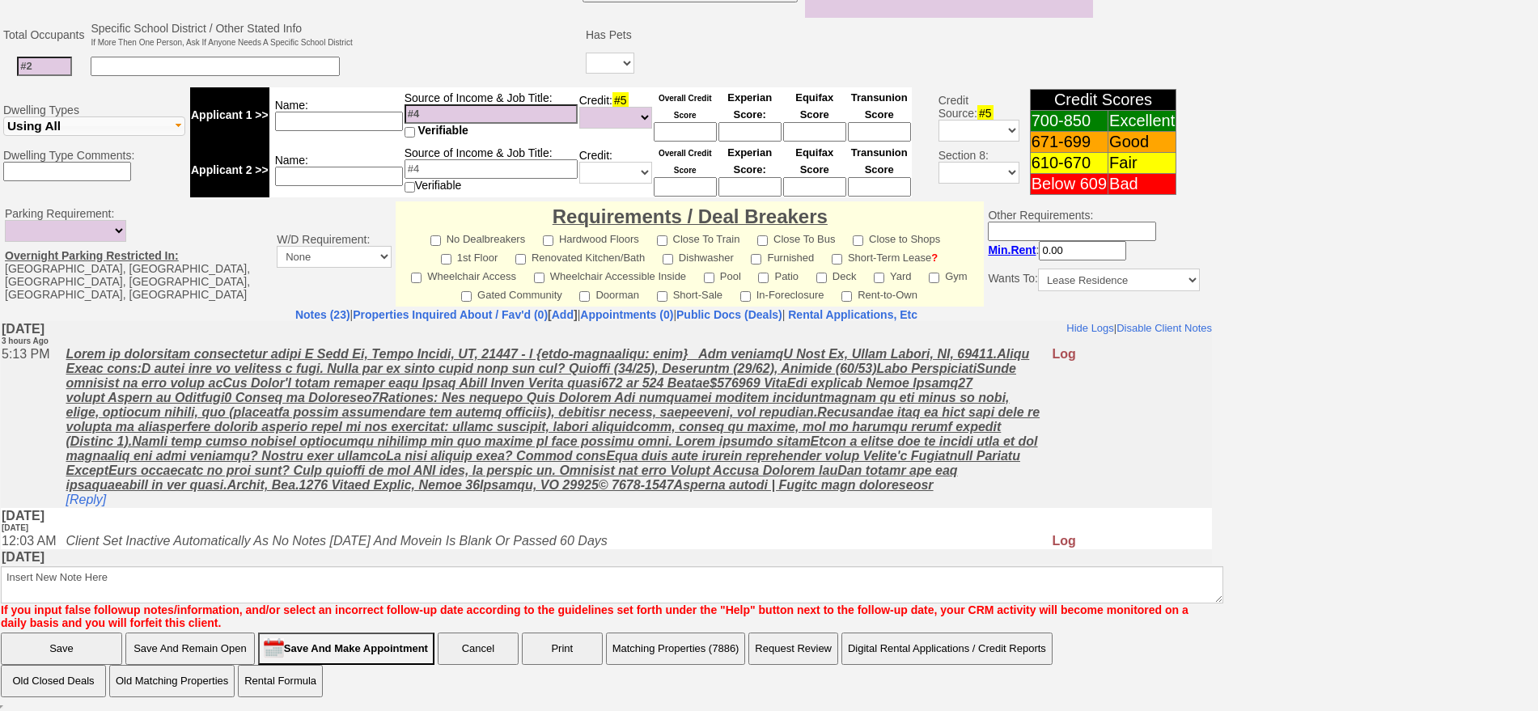
type input "Julie Brice"
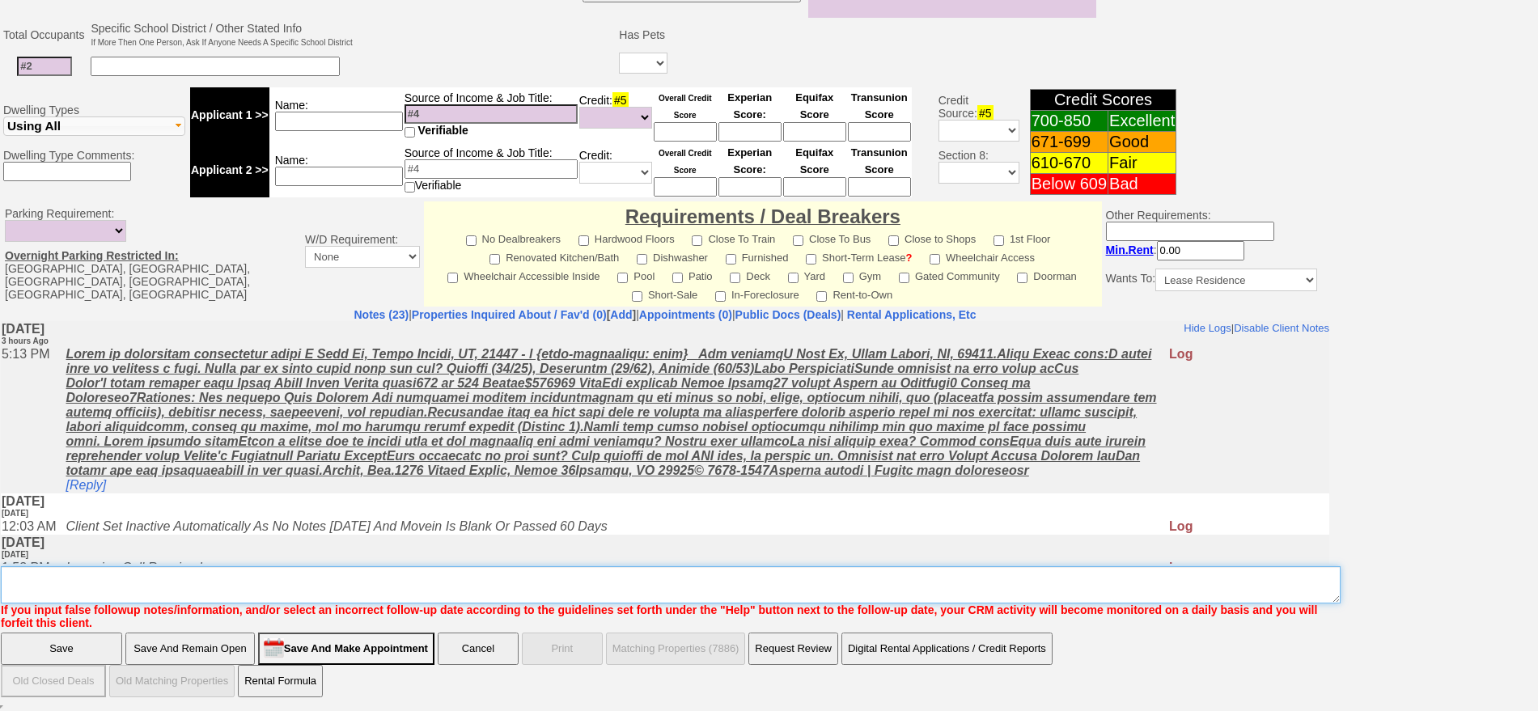
scroll to position [441, 0]
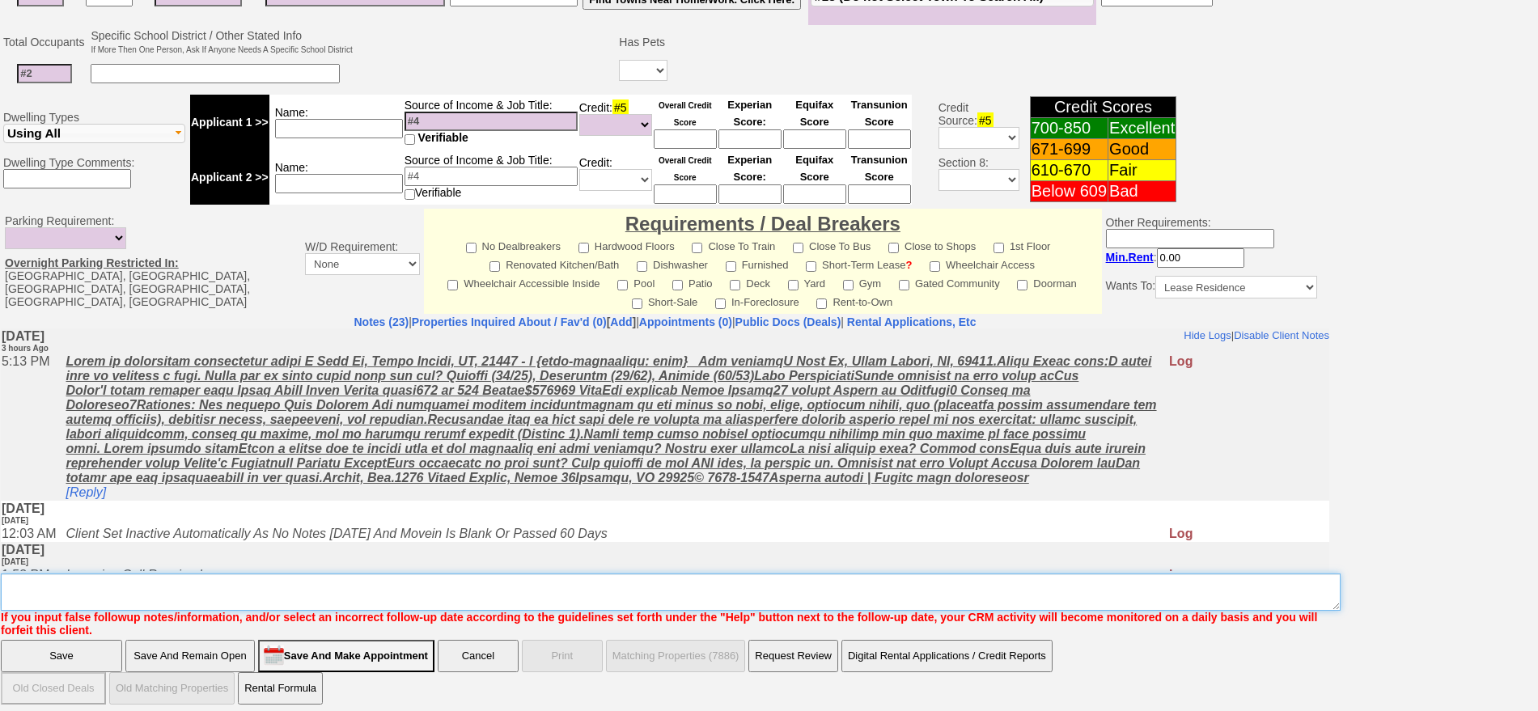
click at [117, 576] on textarea "Insert New Note Here" at bounding box center [671, 592] width 1340 height 37
type textarea "p"
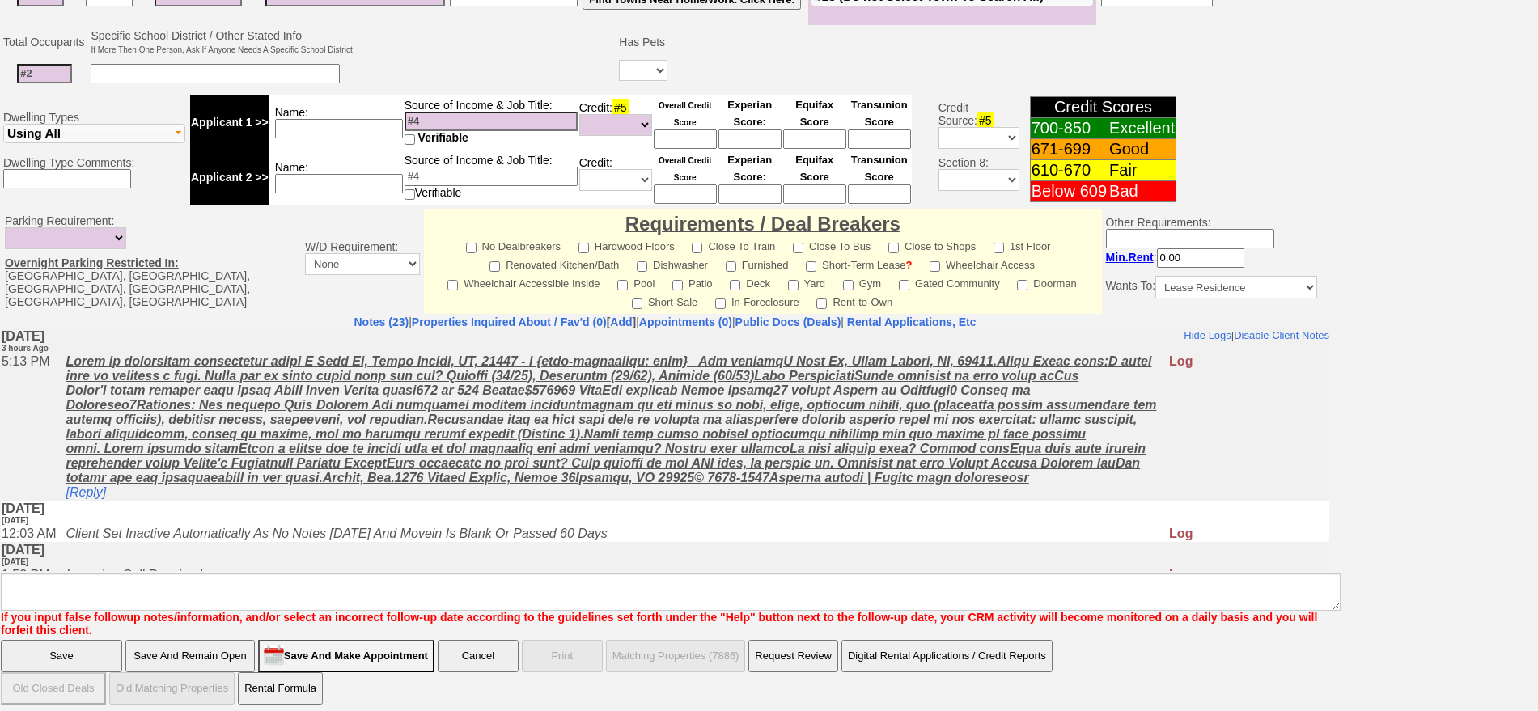
click input "Save" at bounding box center [61, 656] width 121 height 32
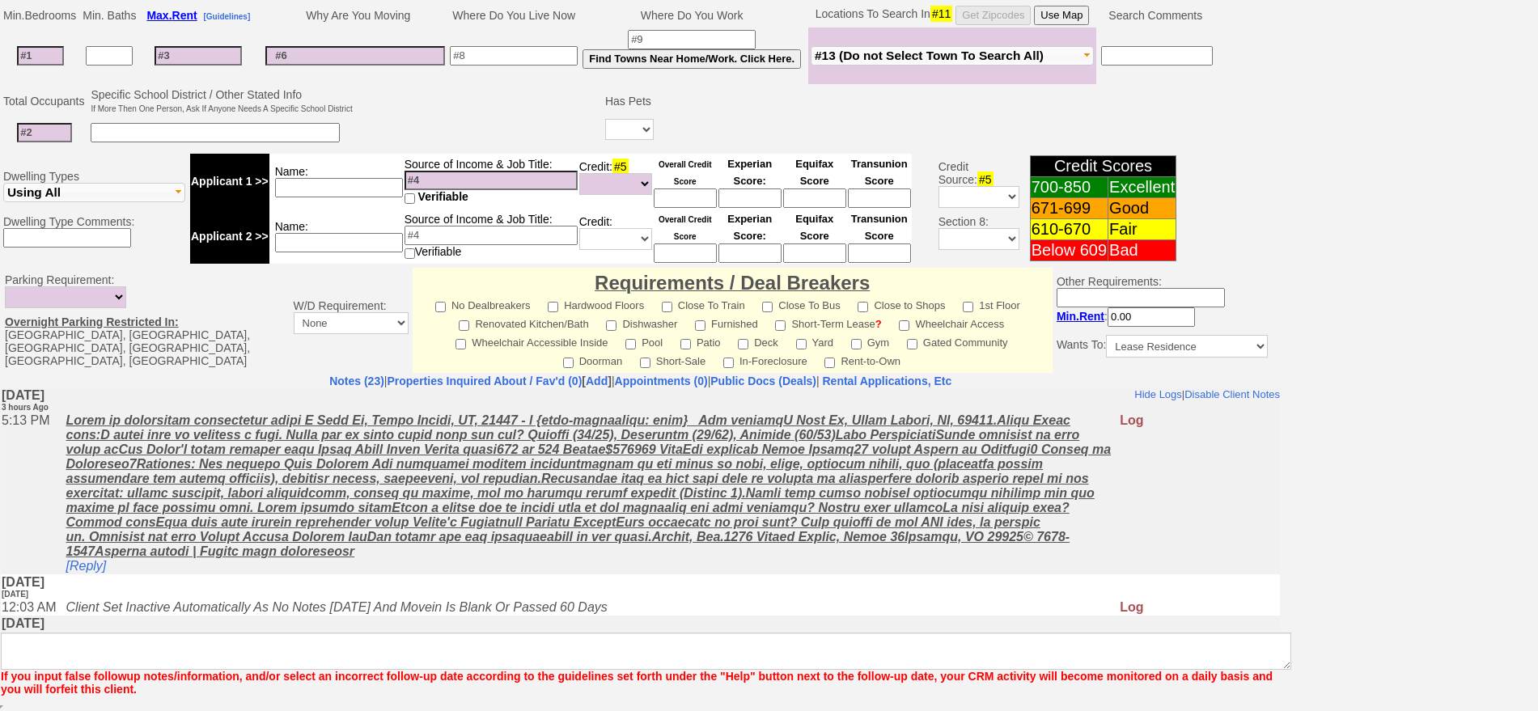
scroll to position [382, 0]
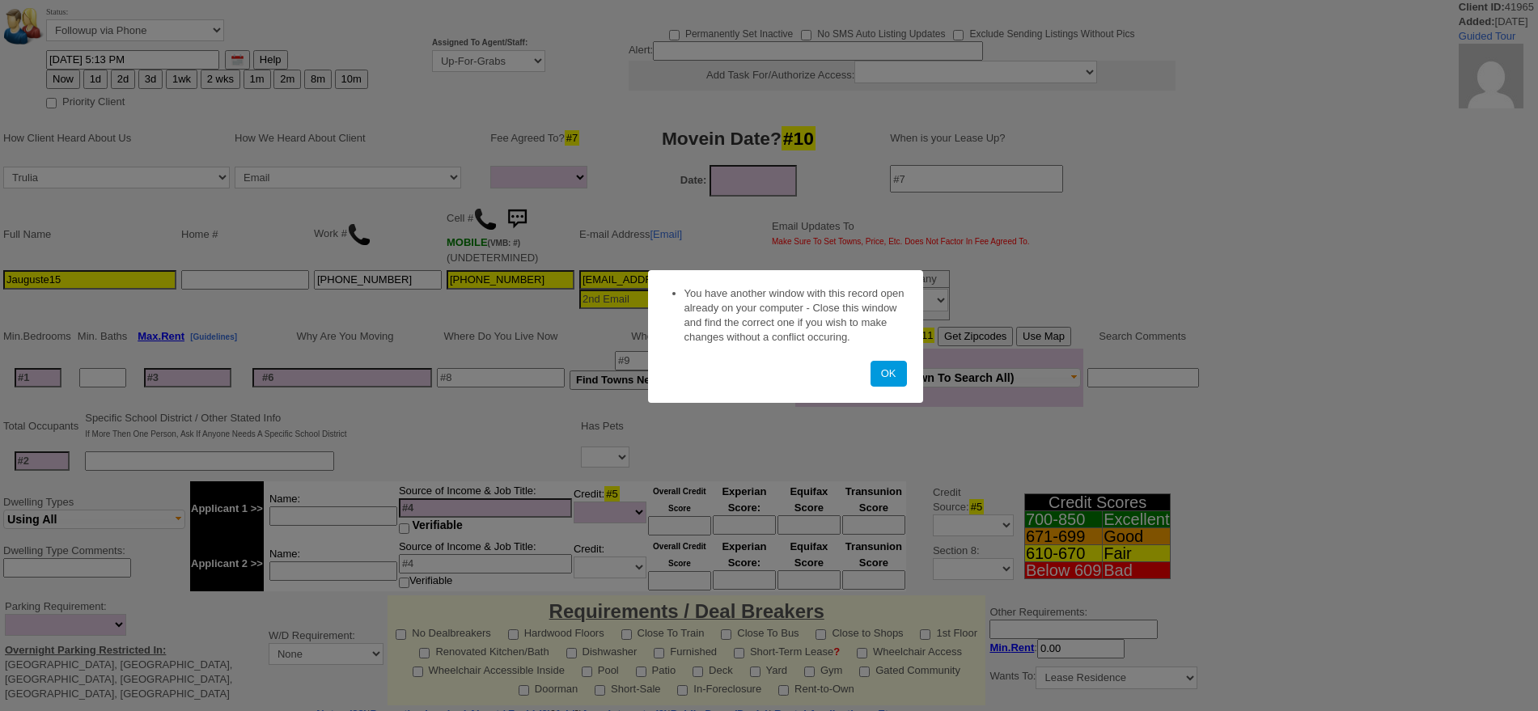
select select
click at [884, 370] on button "OK" at bounding box center [889, 374] width 36 height 26
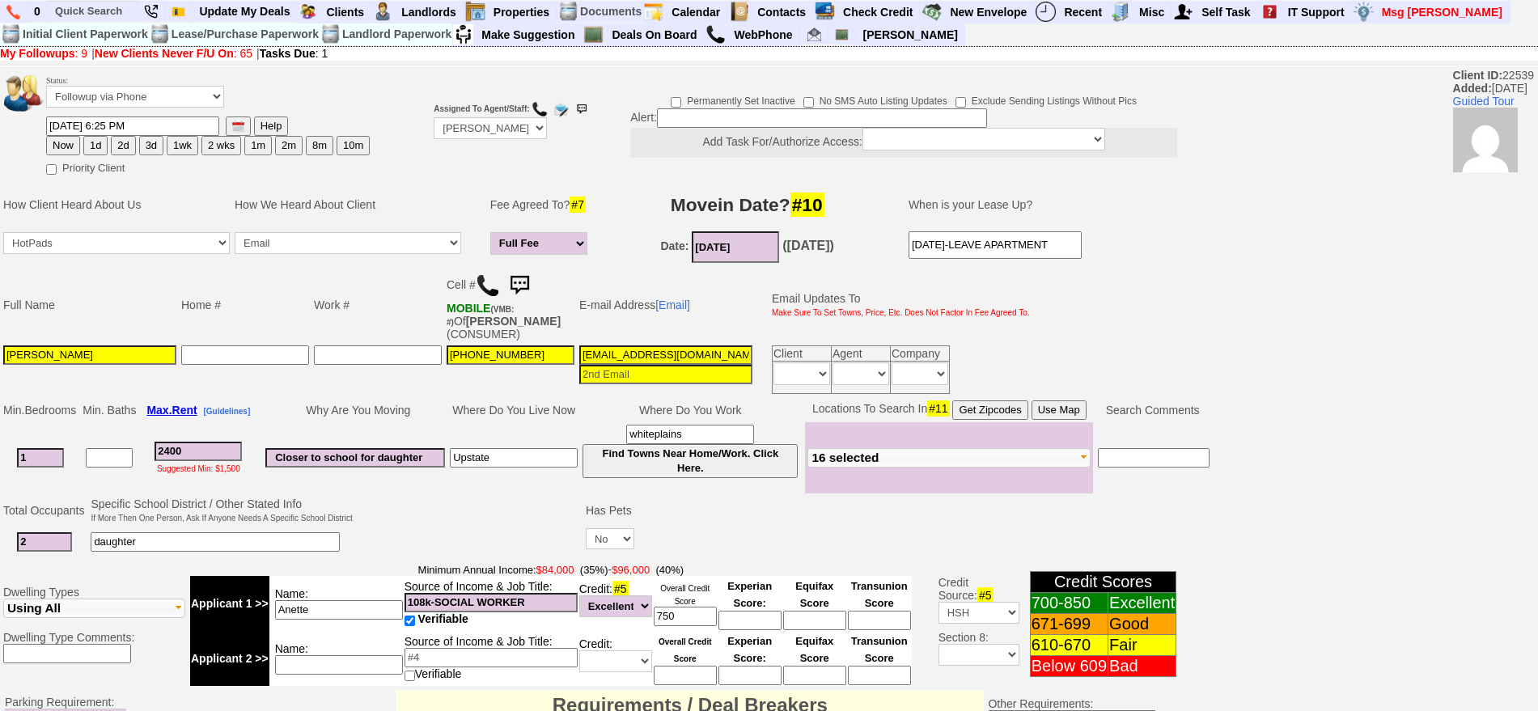
click at [533, 283] on img at bounding box center [519, 285] width 32 height 32
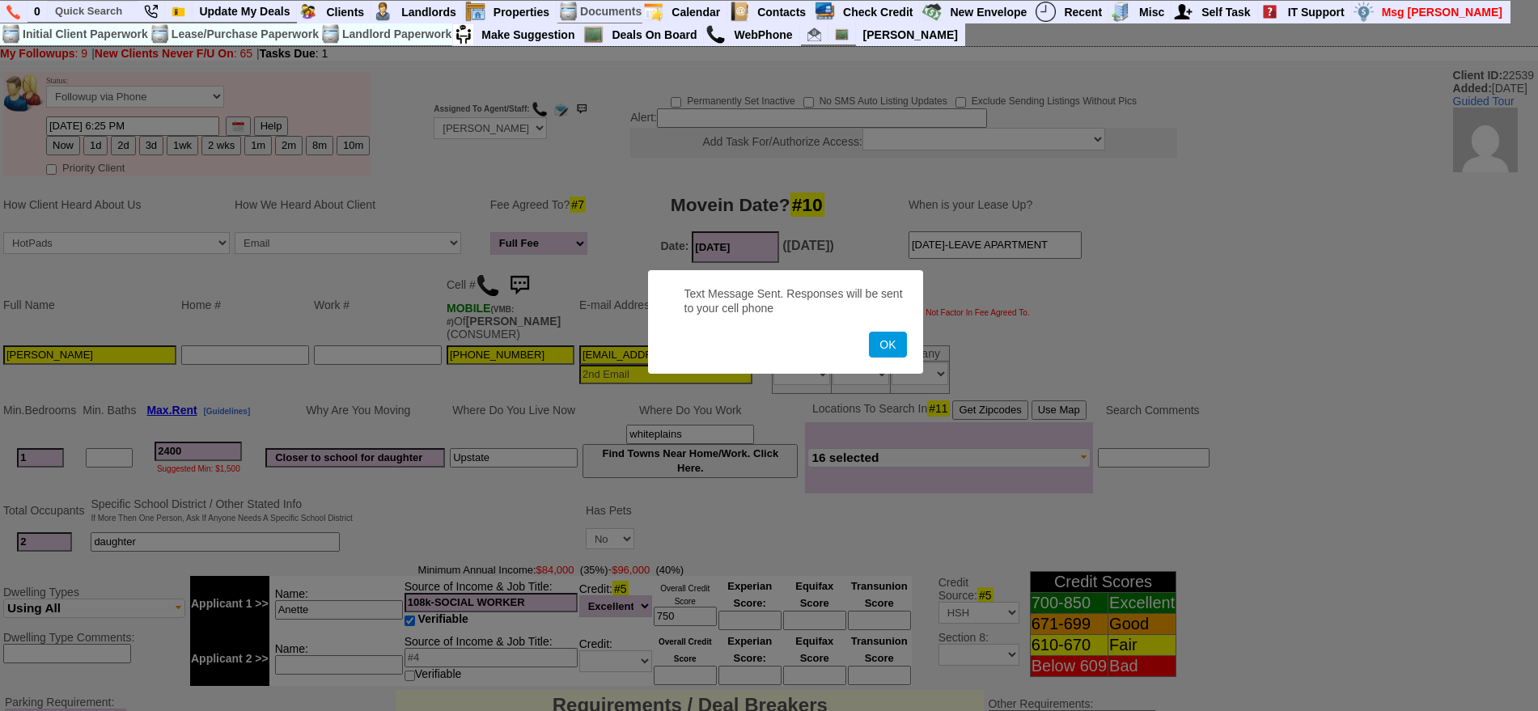
click at [869, 332] on button "OK" at bounding box center [887, 345] width 37 height 26
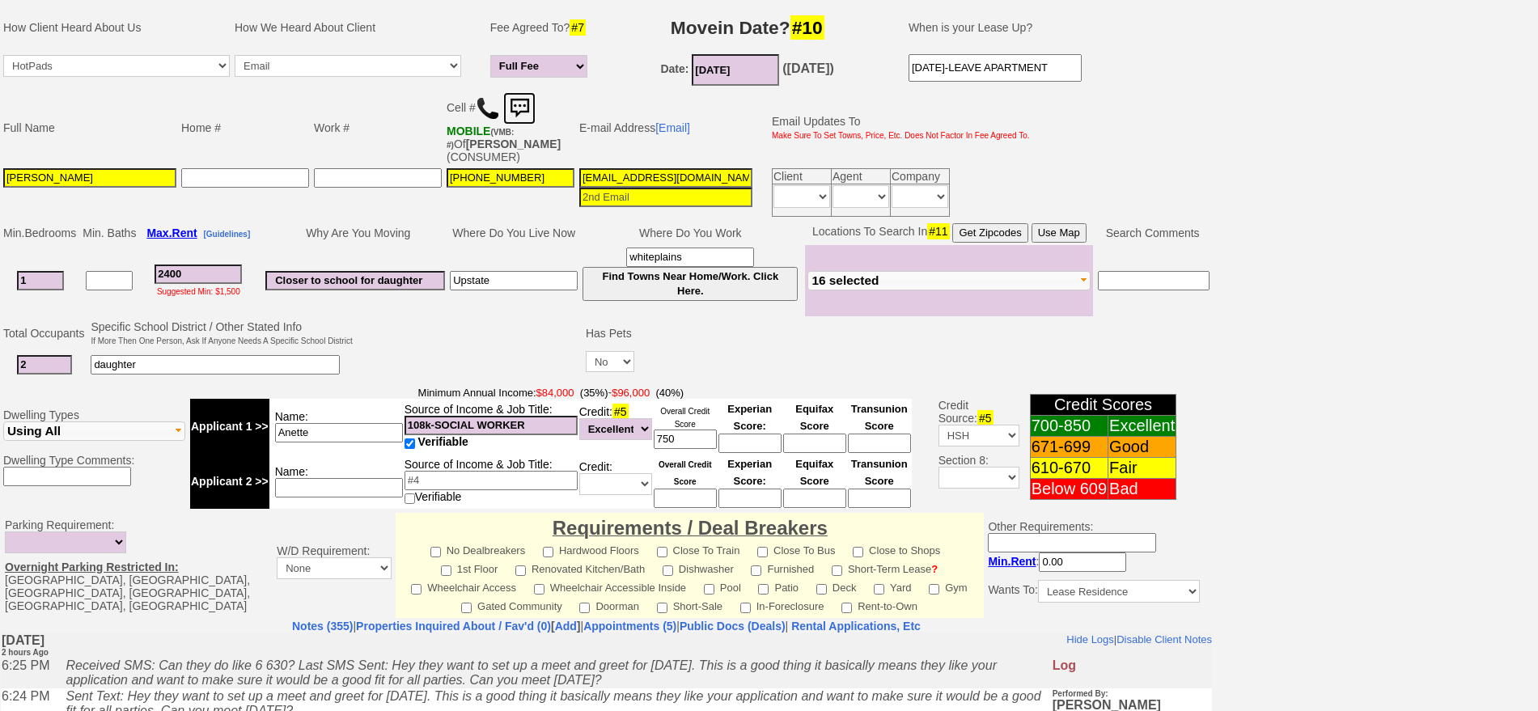
scroll to position [489, 0]
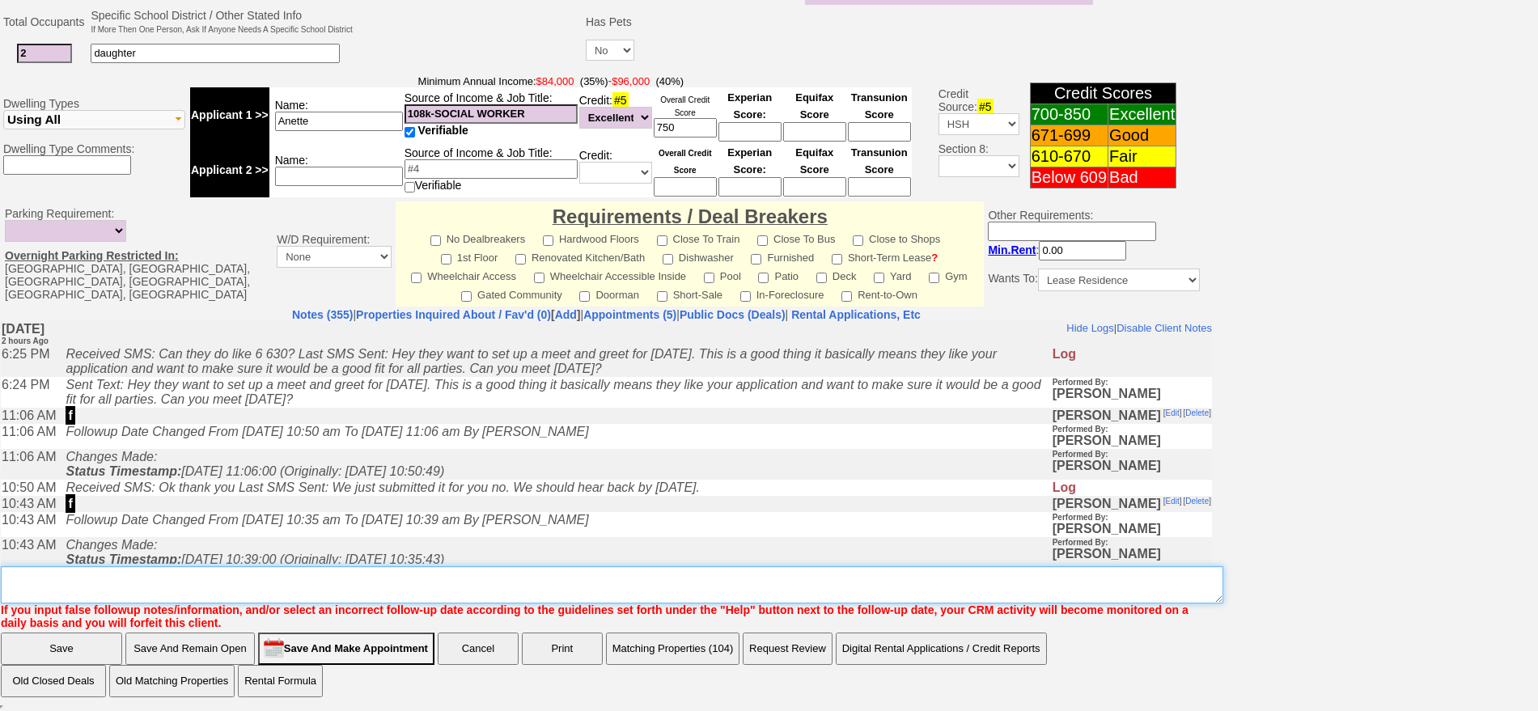
click at [596, 596] on textarea "Insert New Note Here" at bounding box center [612, 584] width 1223 height 37
